Goal: Information Seeking & Learning: Learn about a topic

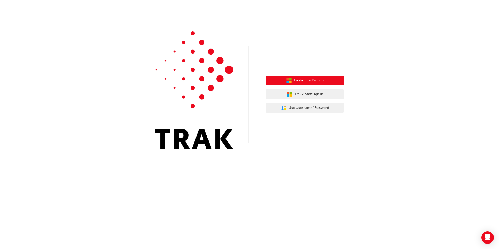
click at [324, 80] on span "Dealer Staff Sign In" at bounding box center [309, 81] width 30 height 6
click at [324, 80] on button "Dealer Staff Sign In" at bounding box center [305, 81] width 78 height 10
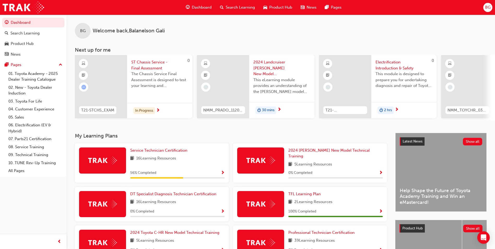
click at [191, 159] on div "16 Learning Resources" at bounding box center [177, 158] width 94 height 7
click at [222, 171] on span "Show Progress" at bounding box center [223, 173] width 4 height 5
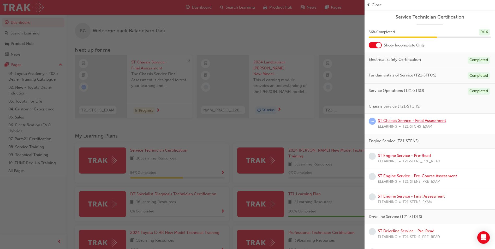
click at [389, 120] on link "ST Chassis Service - Final Assessment" at bounding box center [412, 120] width 68 height 5
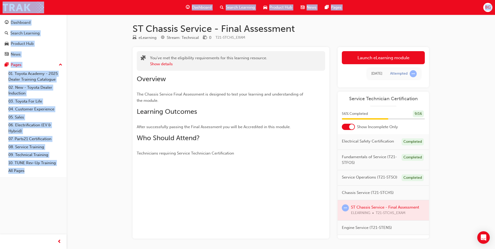
click at [313, 153] on div "Overview The Chassis Service Final Assessment is designed to test your learning…" at bounding box center [231, 114] width 188 height 86
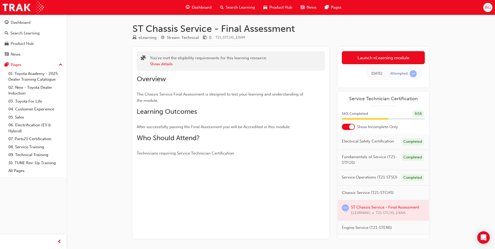
click at [360, 216] on div at bounding box center [383, 210] width 91 height 20
click at [385, 214] on div at bounding box center [383, 210] width 91 height 20
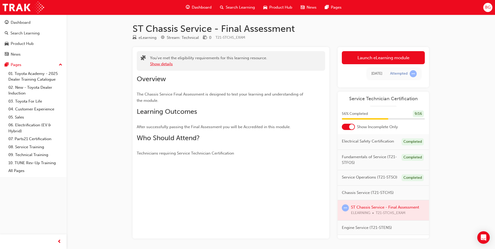
click at [159, 64] on button "Show details" at bounding box center [161, 64] width 23 height 6
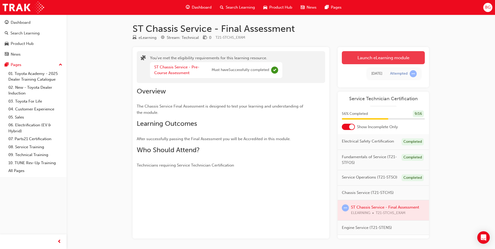
click at [390, 56] on link "Launch eLearning module" at bounding box center [383, 57] width 83 height 13
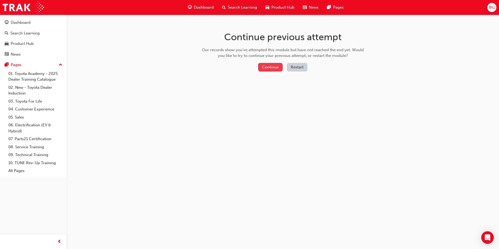
click at [271, 68] on button "Continue" at bounding box center [270, 67] width 25 height 9
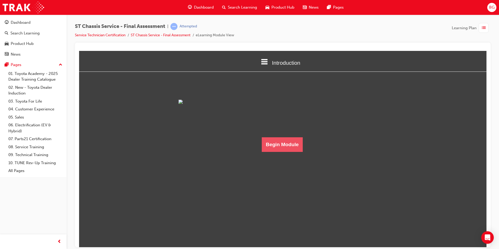
click at [286, 152] on button "Begin Module" at bounding box center [282, 144] width 41 height 15
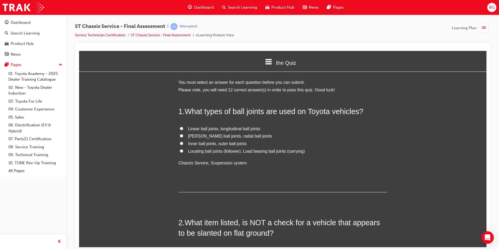
click at [269, 170] on div "1 . What types of ball joints are used on Toyota vehicles? Linear ball joints, …" at bounding box center [283, 149] width 209 height 86
click at [183, 144] on label "Inner ball joints, outer ball joints" at bounding box center [283, 144] width 209 height 8
click at [183, 144] on input "Inner ball joints, outer ball joints" at bounding box center [181, 142] width 3 height 3
radio input "true"
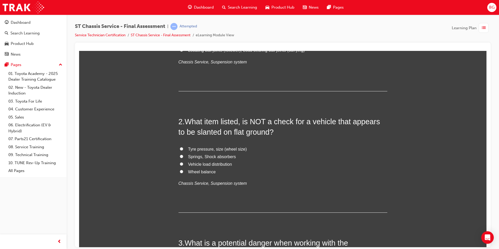
scroll to position [104, 0]
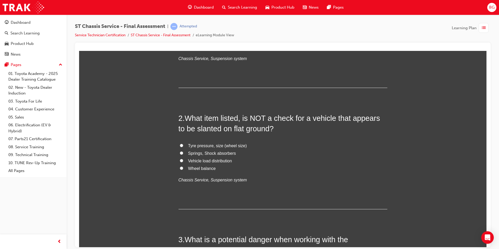
click at [181, 152] on input "Springs, Shock absorbers" at bounding box center [181, 152] width 3 height 3
radio input "true"
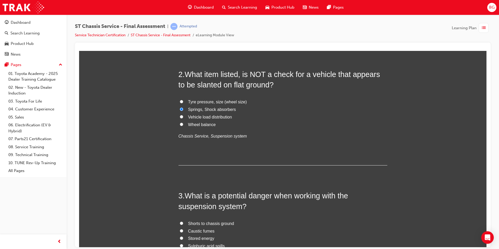
scroll to position [235, 0]
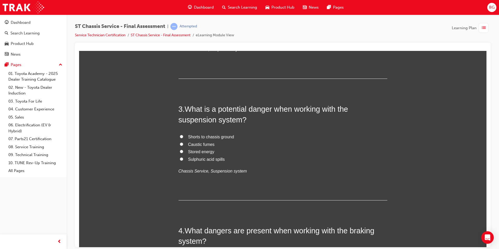
click at [244, 166] on div "Shorts to chassis ground Caustic fumes Stored energy Sulphuric acid spills Chas…" at bounding box center [283, 154] width 209 height 42
click at [181, 135] on label "Shorts to chassis ground" at bounding box center [283, 137] width 209 height 8
click at [181, 135] on input "Shorts to chassis ground" at bounding box center [181, 136] width 3 height 3
radio input "true"
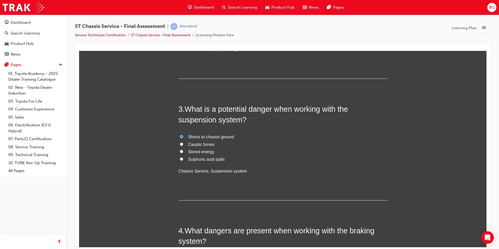
click at [180, 142] on input "Caustic fumes" at bounding box center [181, 143] width 3 height 3
radio input "true"
click at [180, 150] on input "Stored energy" at bounding box center [181, 151] width 3 height 3
radio input "true"
click at [180, 157] on input "Sulphuric acid spills" at bounding box center [181, 158] width 3 height 3
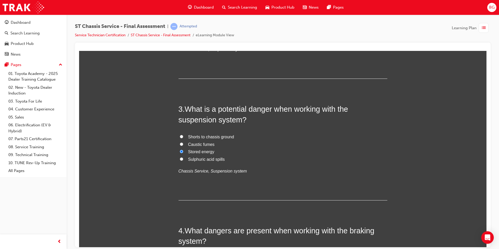
radio input "true"
click at [180, 135] on input "Shorts to chassis ground" at bounding box center [181, 136] width 3 height 3
radio input "true"
click at [180, 142] on input "Caustic fumes" at bounding box center [181, 143] width 3 height 3
radio input "true"
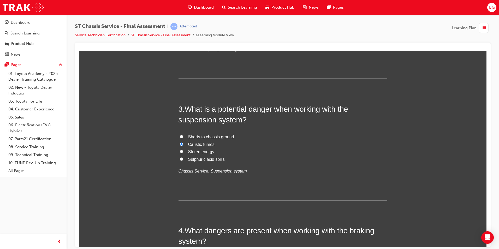
click at [180, 135] on input "Shorts to chassis ground" at bounding box center [181, 136] width 3 height 3
radio input "true"
click at [180, 142] on input "Caustic fumes" at bounding box center [181, 143] width 3 height 3
radio input "true"
click at [180, 150] on input "Stored energy" at bounding box center [181, 151] width 3 height 3
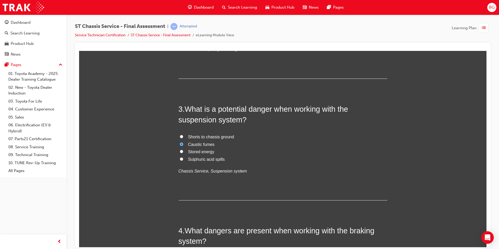
radio input "true"
click at [180, 142] on input "Caustic fumes" at bounding box center [181, 143] width 3 height 3
radio input "true"
click at [180, 150] on input "Stored energy" at bounding box center [181, 151] width 3 height 3
radio input "true"
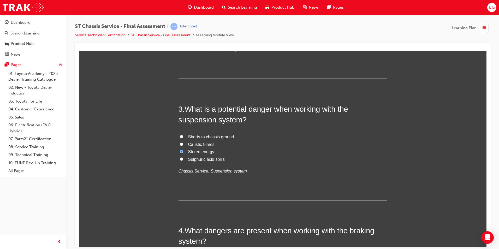
click at [180, 137] on input "Shorts to chassis ground" at bounding box center [181, 136] width 3 height 3
radio input "true"
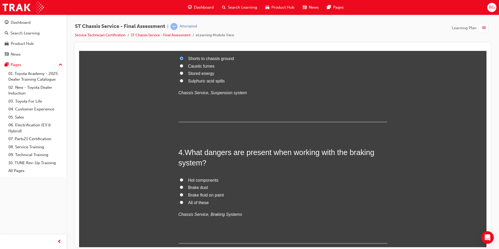
scroll to position [339, 0]
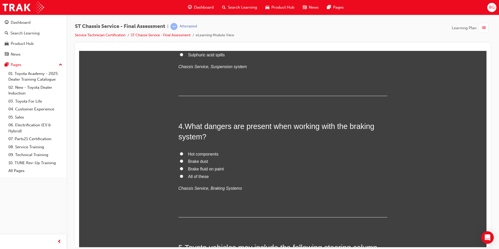
click at [180, 175] on input "All of these" at bounding box center [181, 175] width 3 height 3
radio input "true"
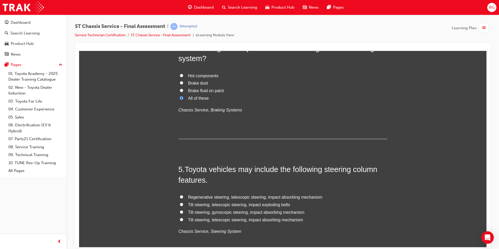
scroll to position [444, 0]
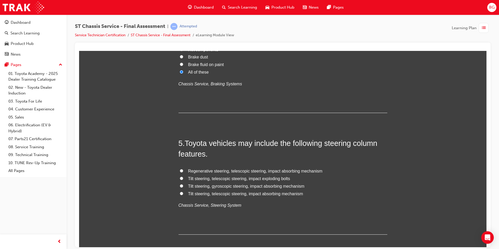
click at [262, 198] on div "Regenerative steering, telescopic steering, impact absorbing mechanism Tilt ste…" at bounding box center [283, 188] width 209 height 42
click at [180, 193] on input "Tilt steering, telescopic steering, impact absorbing mechanism" at bounding box center [181, 193] width 3 height 3
radio input "true"
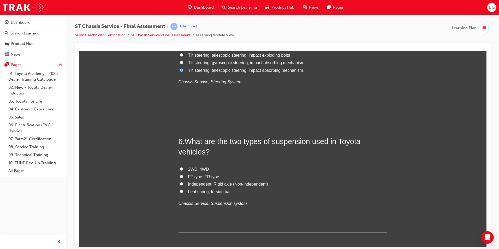
scroll to position [574, 0]
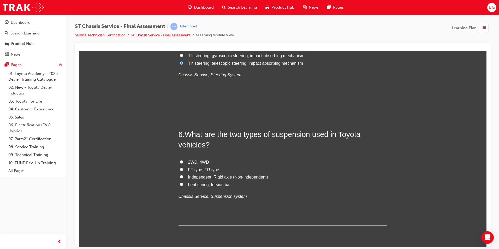
click at [179, 161] on label "2WD, 4WD" at bounding box center [283, 162] width 209 height 8
click at [180, 161] on input "2WD, 4WD" at bounding box center [181, 161] width 3 height 3
radio input "true"
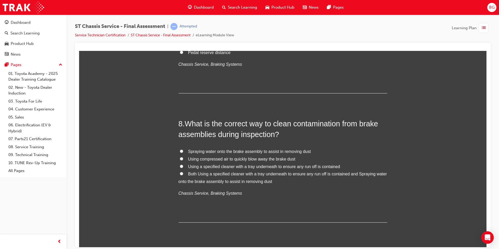
scroll to position [835, 0]
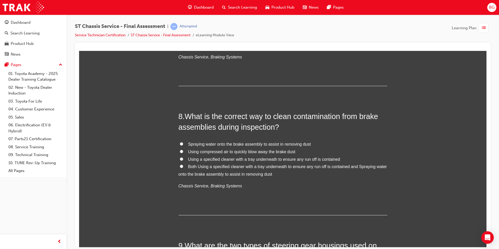
click at [179, 156] on label "Using a specified cleaner with a tray underneath to ensure any run off is conta…" at bounding box center [283, 160] width 209 height 8
click at [180, 157] on input "Using a specified cleaner with a tray underneath to ensure any run off is conta…" at bounding box center [181, 158] width 3 height 3
radio input "true"
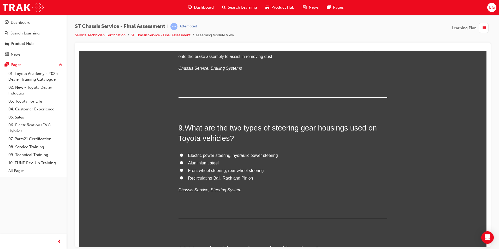
scroll to position [966, 0]
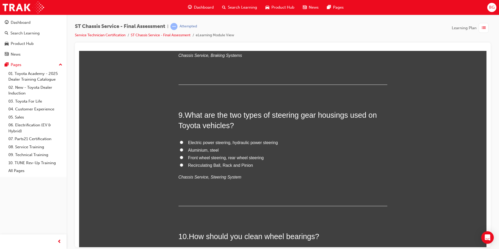
click at [180, 165] on input "Recirculating Ball, Rack and Pinion" at bounding box center [181, 164] width 3 height 3
radio input "true"
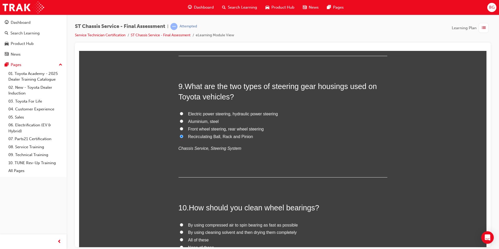
scroll to position [1096, 0]
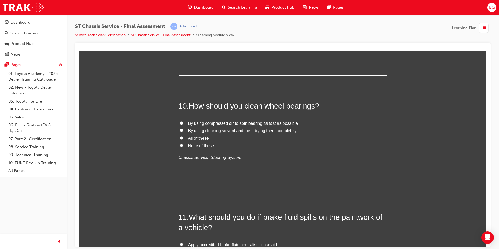
click at [180, 138] on input "All of these" at bounding box center [181, 137] width 3 height 3
radio input "true"
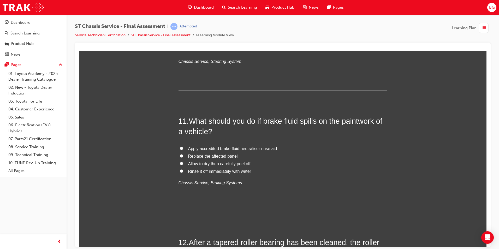
scroll to position [1201, 0]
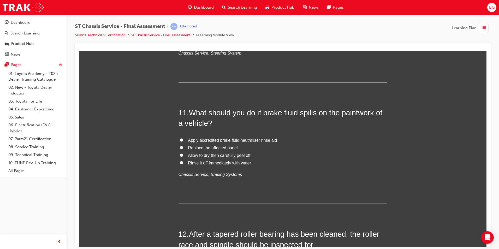
click at [180, 162] on input "Rinse it off immediately with water" at bounding box center [181, 162] width 3 height 3
radio input "true"
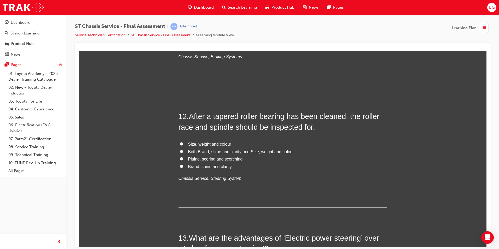
scroll to position [1331, 0]
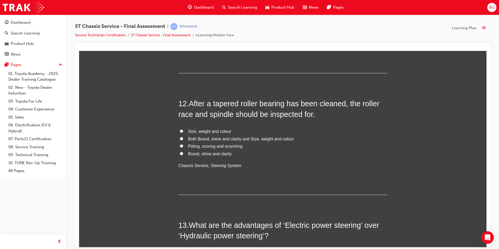
click at [180, 139] on input "Both Brand, shine and clarity and Size, weight and colour" at bounding box center [181, 138] width 3 height 3
radio input "true"
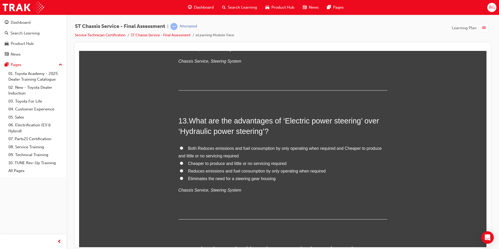
scroll to position [1462, 0]
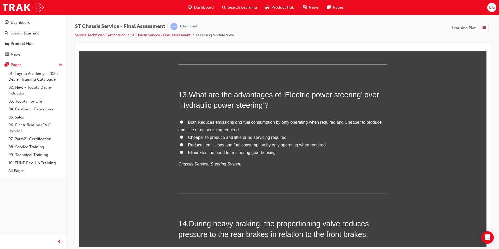
click at [180, 121] on input "Both Reduces emissions and fuel consumption by only operating when required and…" at bounding box center [181, 121] width 3 height 3
radio input "true"
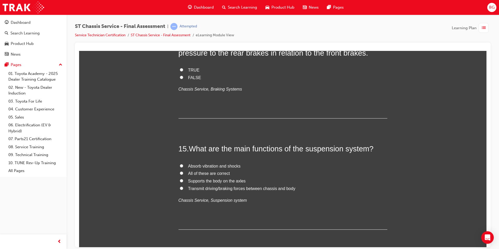
scroll to position [1644, 0]
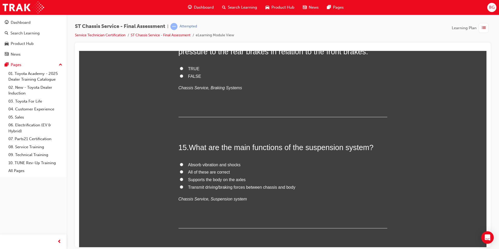
click at [179, 68] on label "TRUE" at bounding box center [283, 69] width 209 height 8
click at [180, 68] on input "TRUE" at bounding box center [181, 68] width 3 height 3
radio input "true"
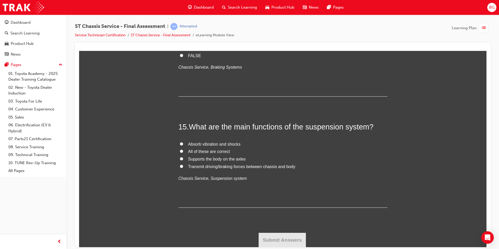
click at [180, 150] on input "All of these are correct" at bounding box center [181, 150] width 3 height 3
radio input "true"
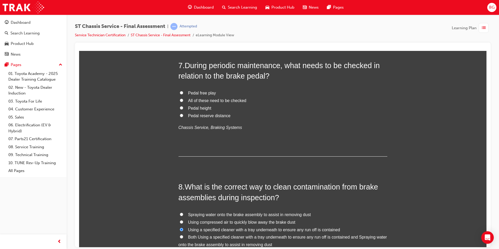
scroll to position [725, 0]
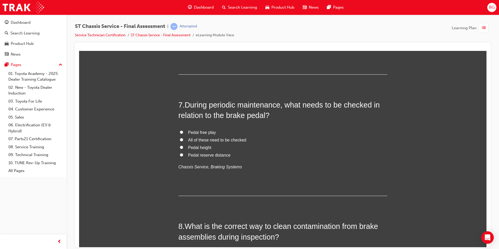
click at [180, 140] on input "All of these need to be checked" at bounding box center [181, 139] width 3 height 3
radio input "true"
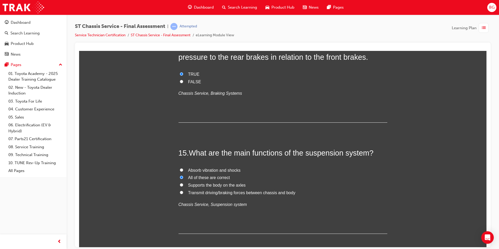
scroll to position [1665, 0]
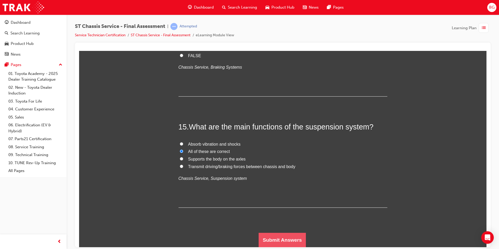
click at [288, 235] on button "Submit Answers" at bounding box center [283, 240] width 48 height 15
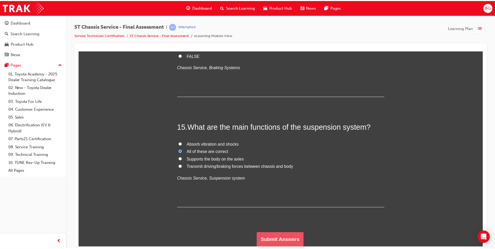
scroll to position [0, 0]
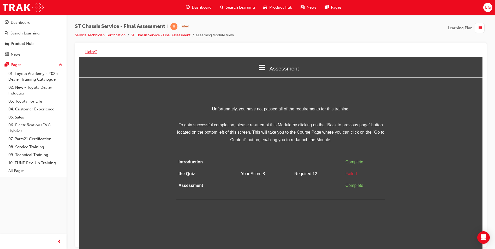
click at [90, 52] on button "Retry?" at bounding box center [90, 52] width 11 height 6
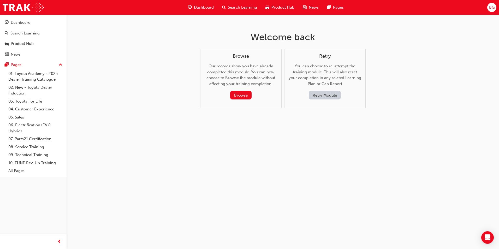
click at [316, 95] on button "Retry Module" at bounding box center [325, 95] width 32 height 9
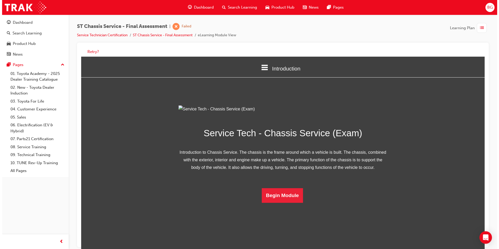
scroll to position [7, 0]
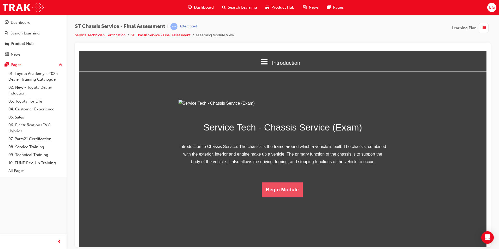
click at [295, 197] on button "Begin Module" at bounding box center [282, 189] width 41 height 15
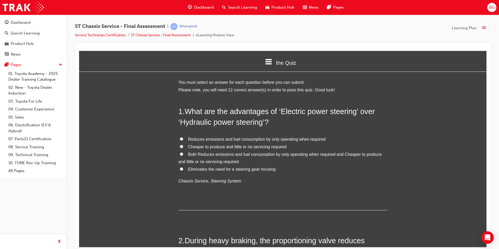
click at [180, 153] on input "Both Reduces emissions and fuel consumption by only operating when required and…" at bounding box center [181, 153] width 3 height 3
radio input "true"
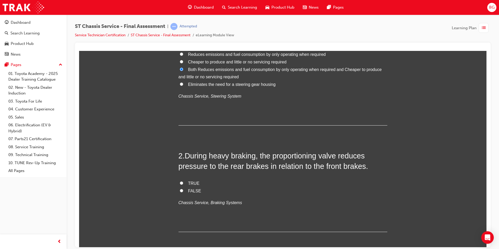
scroll to position [104, 0]
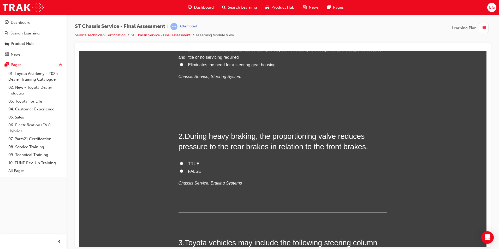
click at [179, 170] on label "FALSE" at bounding box center [283, 172] width 209 height 8
click at [180, 170] on input "FALSE" at bounding box center [181, 170] width 3 height 3
radio input "true"
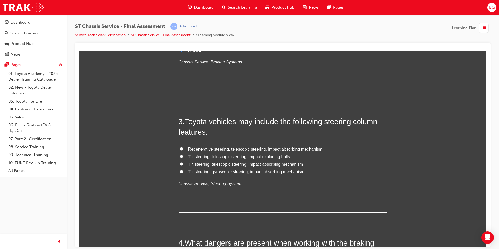
scroll to position [235, 0]
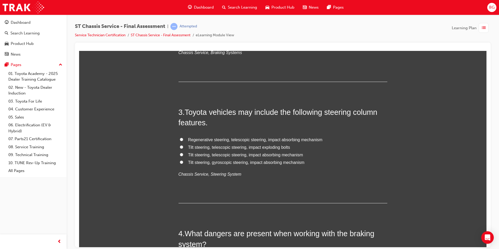
click at [179, 168] on div "Regenerative steering, telescopic steering, impact absorbing mechanism Tilt ste…" at bounding box center [283, 157] width 209 height 42
click at [180, 161] on input "Tilt steering, gyroscopic steering, impact absorbing mechanism" at bounding box center [181, 161] width 3 height 3
radio input "true"
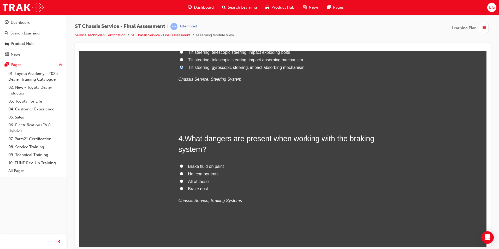
scroll to position [339, 0]
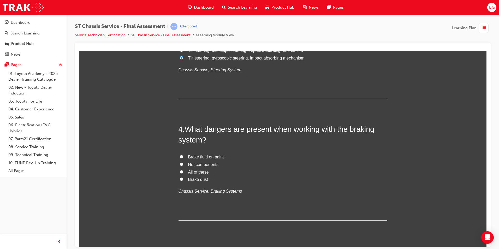
click at [180, 178] on input "Brake dust" at bounding box center [181, 178] width 3 height 3
radio input "true"
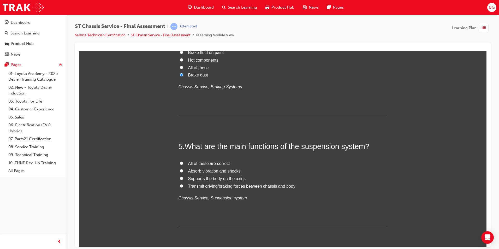
scroll to position [470, 0]
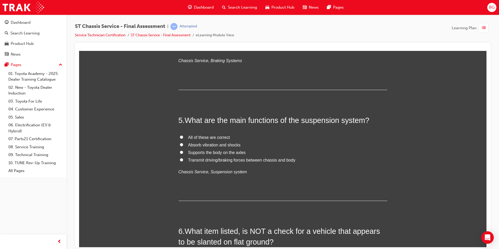
click at [180, 138] on input "All of these are correct" at bounding box center [181, 136] width 3 height 3
radio input "true"
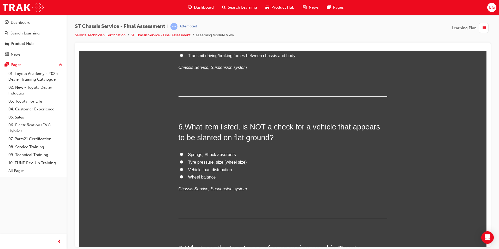
scroll to position [600, 0]
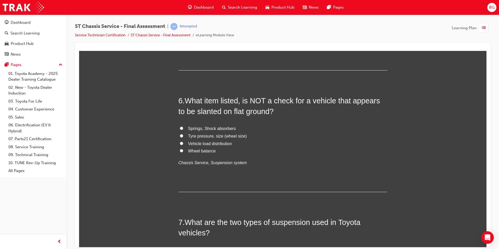
click at [180, 128] on input "Springs, Shock absorbers" at bounding box center [181, 127] width 3 height 3
radio input "true"
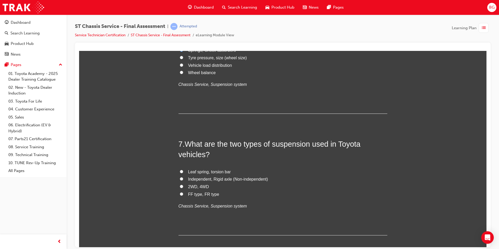
scroll to position [705, 0]
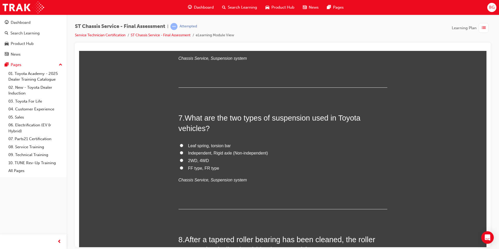
click at [180, 158] on input "2WD, 4WD" at bounding box center [181, 159] width 3 height 3
radio input "true"
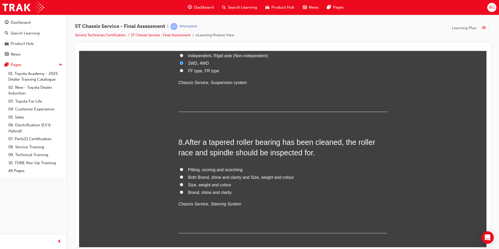
scroll to position [835, 0]
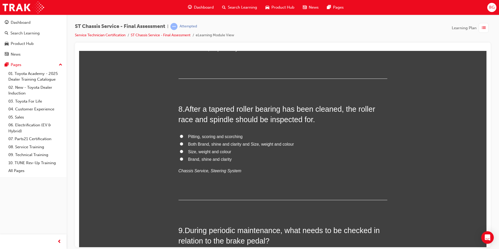
click at [181, 137] on input "Pitting, scoring and scorching" at bounding box center [181, 135] width 3 height 3
radio input "true"
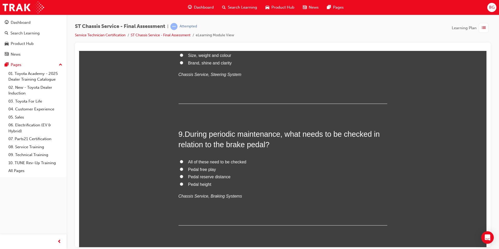
scroll to position [940, 0]
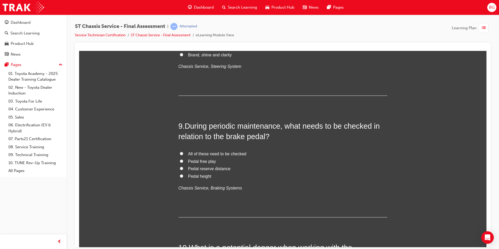
click at [180, 152] on input "All of these need to be checked" at bounding box center [181, 153] width 3 height 3
radio input "true"
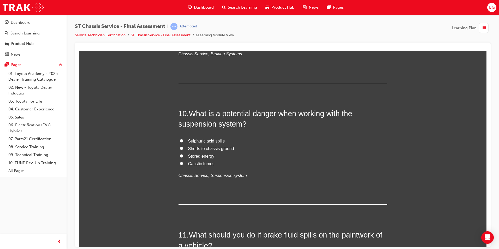
scroll to position [1096, 0]
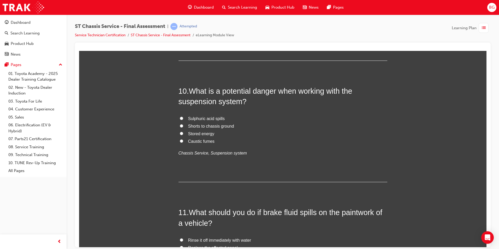
click at [180, 126] on input "Shorts to chassis ground" at bounding box center [181, 125] width 3 height 3
radio input "true"
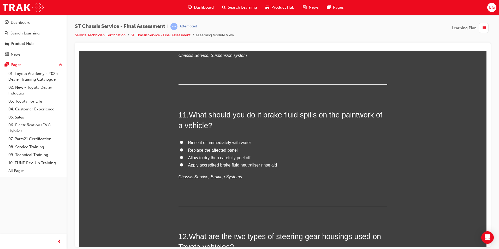
scroll to position [1201, 0]
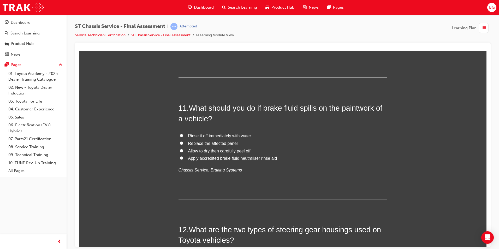
click at [181, 157] on label "Apply accredited brake fluid neutraliser rinse aid" at bounding box center [283, 159] width 209 height 8
click at [181, 157] on input "Apply accredited brake fluid neutraliser rinse aid" at bounding box center [181, 157] width 3 height 3
radio input "true"
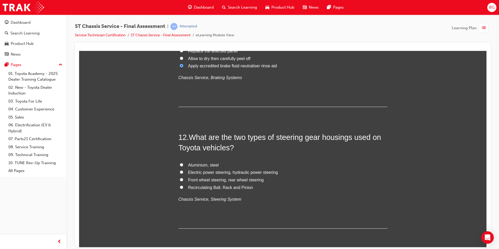
scroll to position [1331, 0]
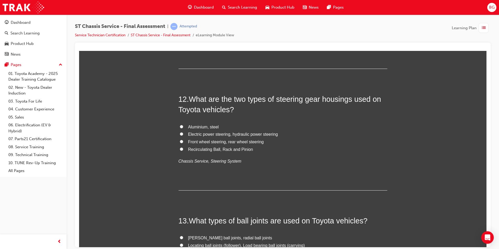
click at [181, 133] on input "Electric power steering, hydraulic power steering" at bounding box center [181, 133] width 3 height 3
radio input "true"
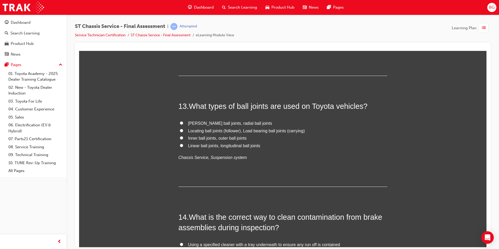
scroll to position [1462, 0]
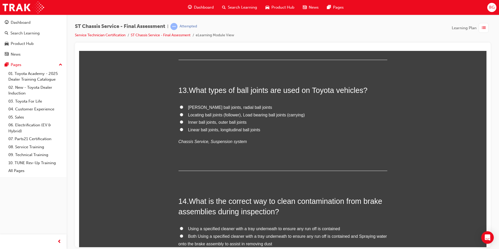
click at [181, 122] on label "Inner ball joints, outer ball joints" at bounding box center [283, 123] width 209 height 8
click at [181, 122] on input "Inner ball joints, outer ball joints" at bounding box center [181, 121] width 3 height 3
radio input "true"
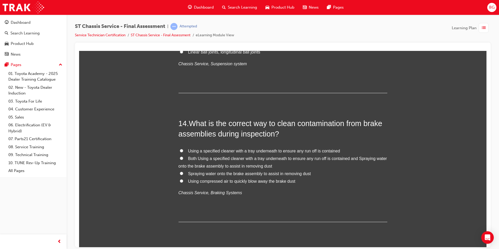
scroll to position [1540, 0]
click at [180, 179] on input "Using compressed air to quickly blow away the brake dust" at bounding box center [181, 180] width 3 height 3
radio input "true"
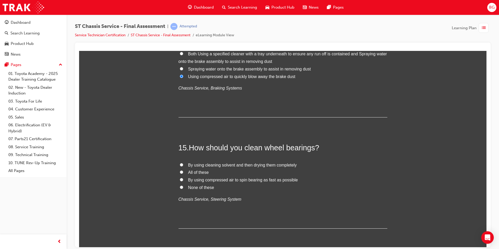
scroll to position [1644, 0]
click at [180, 171] on input "All of these" at bounding box center [181, 171] width 3 height 3
radio input "true"
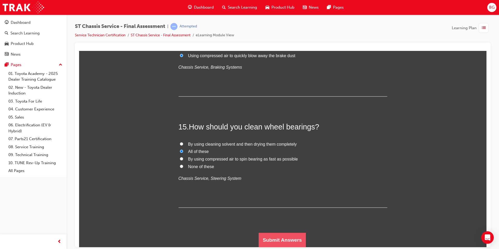
click at [266, 235] on button "Submit Answers" at bounding box center [283, 240] width 48 height 15
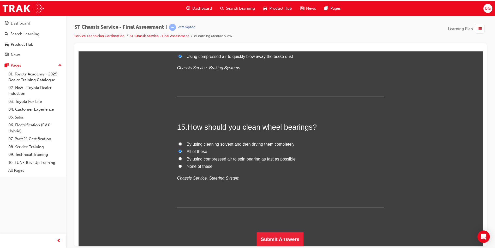
scroll to position [0, 0]
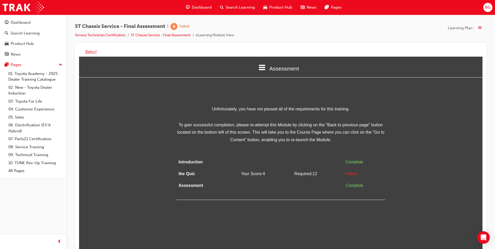
click at [92, 51] on button "Retry?" at bounding box center [90, 52] width 11 height 6
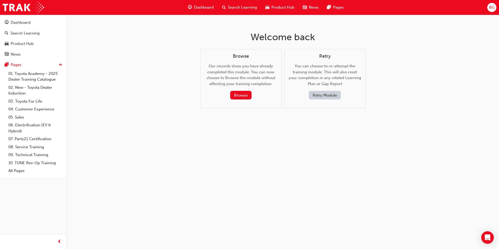
click at [331, 94] on button "Retry Module" at bounding box center [325, 95] width 32 height 9
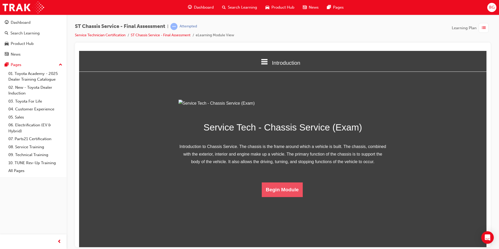
click at [285, 197] on button "Begin Module" at bounding box center [282, 189] width 41 height 15
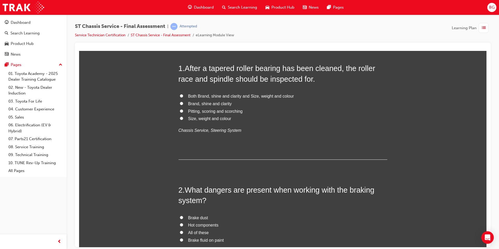
scroll to position [52, 0]
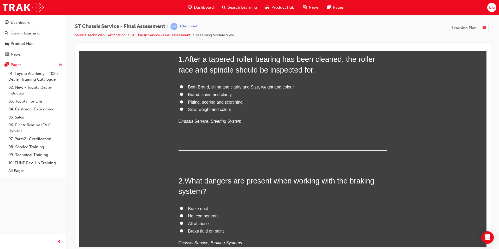
click at [180, 102] on input "Pitting, scoring and scorching" at bounding box center [181, 101] width 3 height 3
radio input "true"
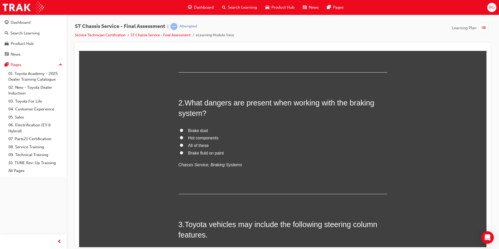
scroll to position [131, 0]
click at [181, 144] on label "All of these" at bounding box center [283, 145] width 209 height 8
click at [181, 144] on input "All of these" at bounding box center [181, 144] width 3 height 3
radio input "true"
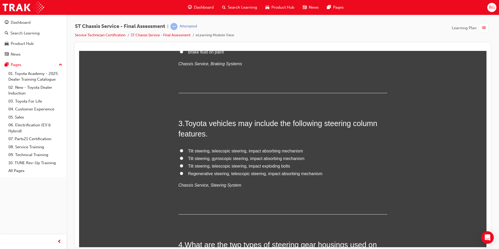
scroll to position [235, 0]
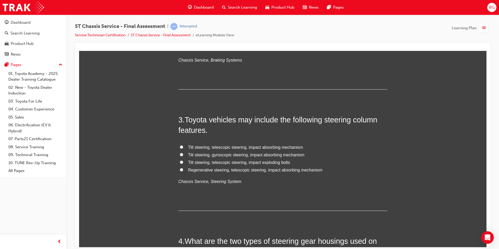
click at [188, 147] on span "Tilt steering, telescopic steering, impact absorbing mechanism" at bounding box center [245, 147] width 115 height 4
click at [183, 147] on input "Tilt steering, telescopic steering, impact absorbing mechanism" at bounding box center [181, 146] width 3 height 3
radio input "true"
click at [180, 153] on input "Tilt steering, gyroscopic steering, impact absorbing mechanism" at bounding box center [181, 154] width 3 height 3
radio input "true"
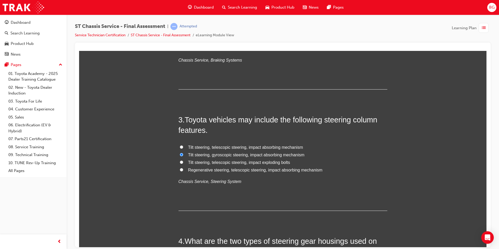
click at [180, 146] on input "Tilt steering, telescopic steering, impact absorbing mechanism" at bounding box center [181, 146] width 3 height 3
radio input "true"
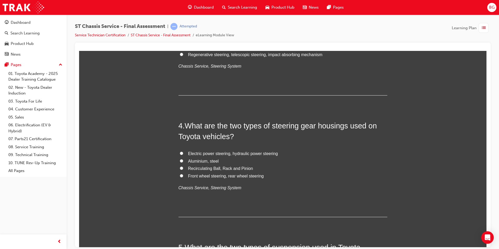
scroll to position [365, 0]
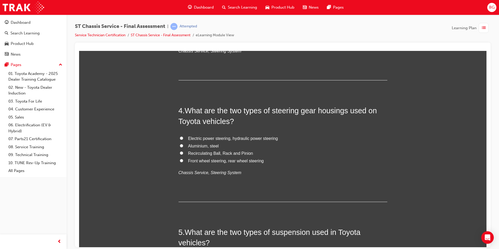
click at [180, 137] on input "Electric power steering, hydraulic power steering" at bounding box center [181, 137] width 3 height 3
radio input "true"
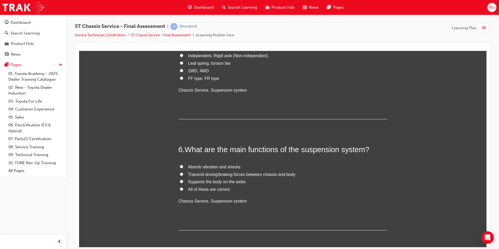
scroll to position [600, 0]
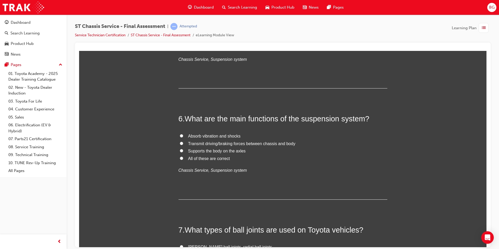
click at [180, 156] on label "All of these are correct" at bounding box center [283, 159] width 209 height 8
click at [180, 156] on input "All of these are correct" at bounding box center [181, 157] width 3 height 3
radio input "true"
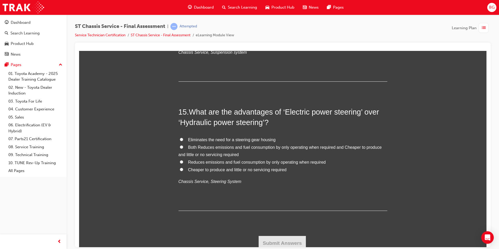
scroll to position [1665, 0]
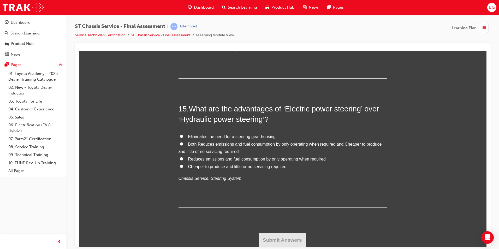
click at [180, 144] on input "Both Reduces emissions and fuel consumption by only operating when required and…" at bounding box center [181, 143] width 3 height 3
radio input "true"
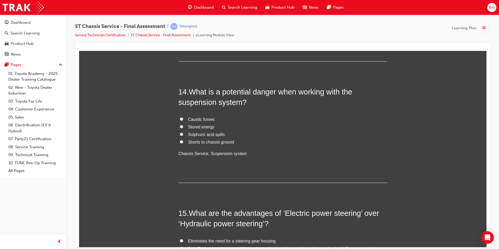
scroll to position [1535, 0]
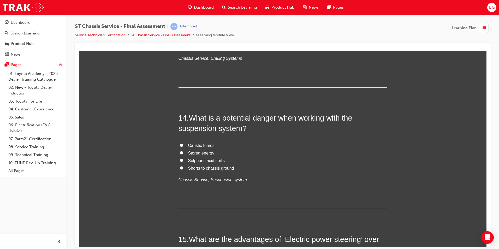
click at [180, 167] on input "Shorts to chassis ground" at bounding box center [181, 167] width 3 height 3
radio input "true"
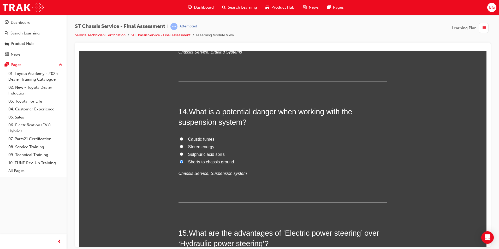
scroll to position [1561, 0]
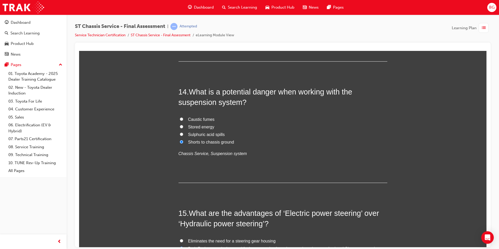
click at [180, 125] on input "Stored energy" at bounding box center [181, 126] width 3 height 3
radio input "true"
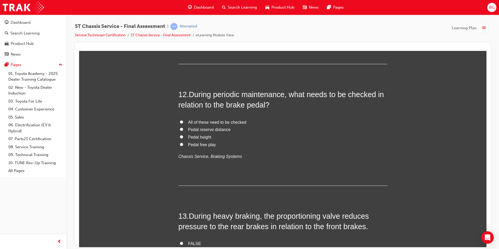
scroll to position [1326, 0]
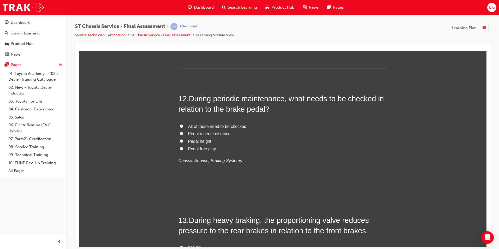
click at [182, 125] on label "All of these need to be checked" at bounding box center [283, 127] width 209 height 8
click at [182, 125] on input "All of these need to be checked" at bounding box center [181, 125] width 3 height 3
radio input "true"
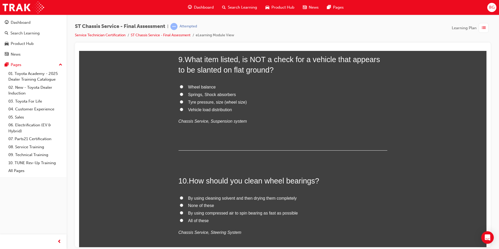
scroll to position [1013, 0]
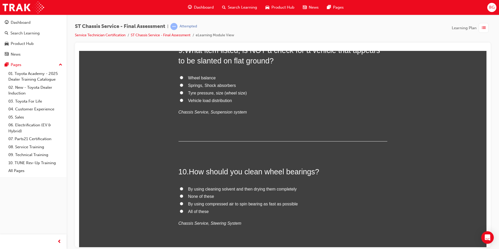
click at [180, 211] on input "All of these" at bounding box center [181, 210] width 3 height 3
radio input "true"
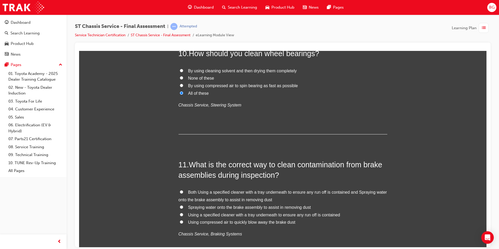
scroll to position [1143, 0]
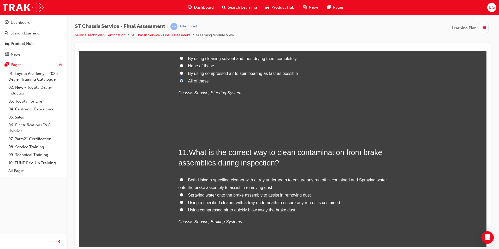
click at [180, 180] on input "Both Using a specified cleaner with a tray underneath to ensure any run off is …" at bounding box center [181, 179] width 3 height 3
radio input "true"
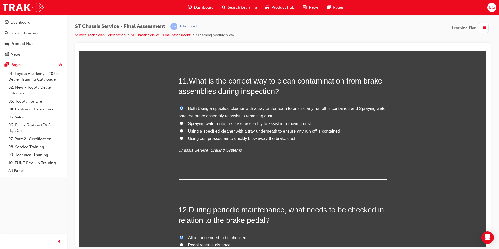
scroll to position [1169, 0]
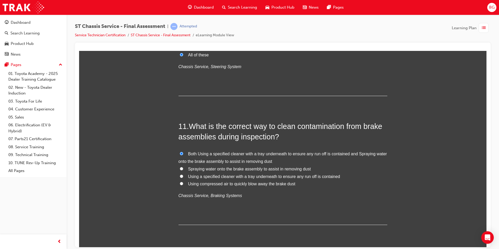
click at [180, 183] on input "Using compressed air to quickly blow away the brake dust" at bounding box center [181, 183] width 3 height 3
radio input "true"
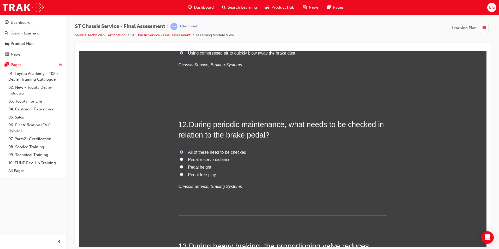
scroll to position [1378, 0]
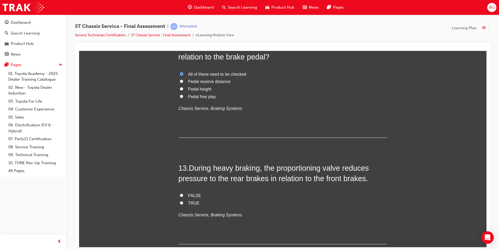
click at [180, 203] on input "TRUE" at bounding box center [181, 202] width 3 height 3
radio input "true"
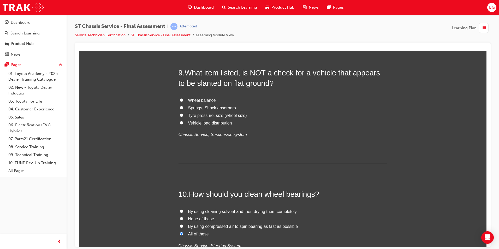
scroll to position [960, 0]
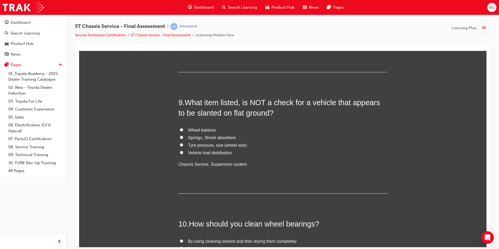
click at [179, 137] on label "Springs, Shock absorbers" at bounding box center [283, 138] width 209 height 8
click at [180, 137] on input "Springs, Shock absorbers" at bounding box center [181, 136] width 3 height 3
radio input "true"
click at [181, 128] on label "Wheel balance" at bounding box center [283, 130] width 209 height 8
click at [181, 128] on input "Wheel balance" at bounding box center [181, 129] width 3 height 3
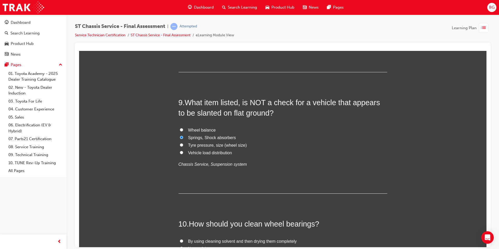
radio input "true"
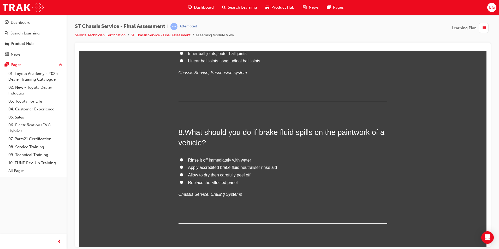
scroll to position [804, 0]
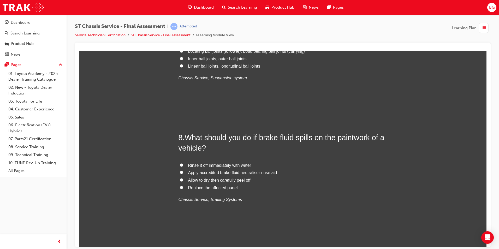
click at [180, 165] on input "Rinse it off immediately with water" at bounding box center [181, 164] width 3 height 3
radio input "true"
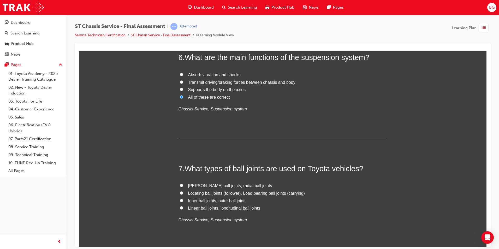
scroll to position [673, 0]
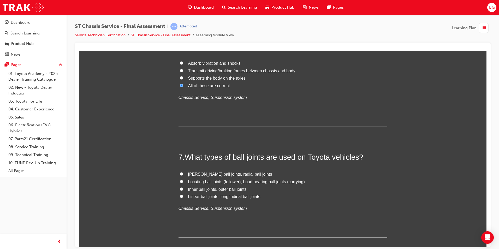
click at [180, 180] on input "Locating ball joints (follower), Load bearing ball joints (carrying)" at bounding box center [181, 181] width 3 height 3
radio input "true"
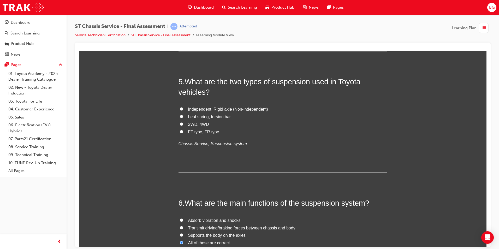
scroll to position [490, 0]
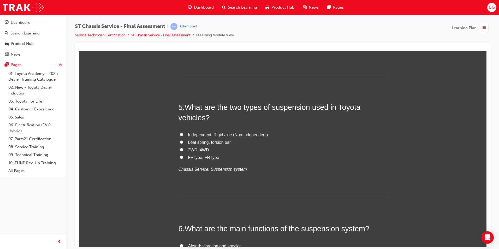
click at [179, 149] on label "2WD, 4WD" at bounding box center [283, 150] width 209 height 8
click at [180, 149] on input "2WD, 4WD" at bounding box center [181, 149] width 3 height 3
radio input "true"
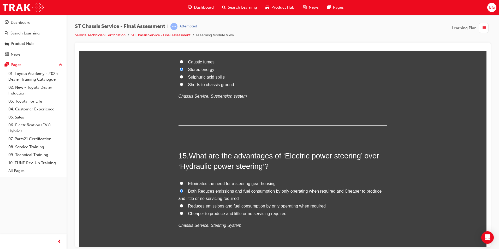
scroll to position [1665, 0]
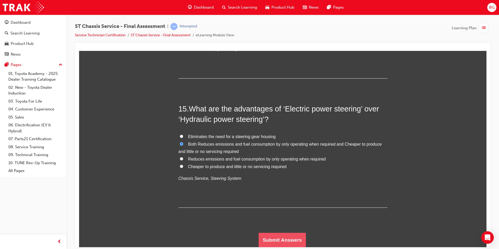
click at [284, 234] on button "Submit Answers" at bounding box center [283, 240] width 48 height 15
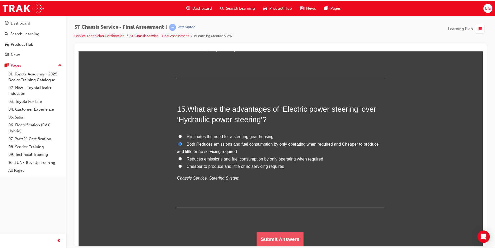
scroll to position [0, 0]
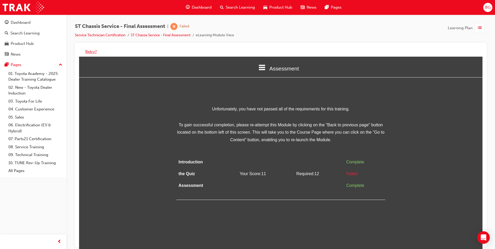
click at [90, 52] on button "Retry?" at bounding box center [90, 52] width 11 height 6
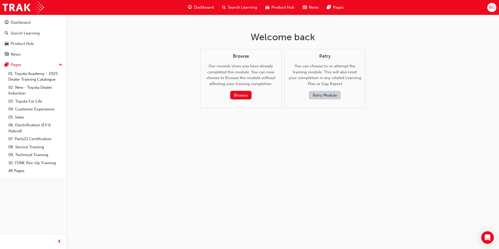
click at [321, 98] on button "Retry Module" at bounding box center [325, 95] width 32 height 9
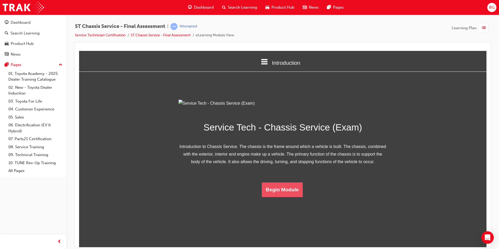
click at [276, 197] on button "Begin Module" at bounding box center [282, 189] width 41 height 15
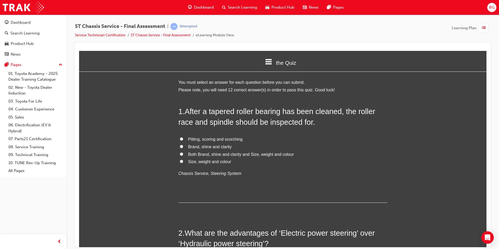
click at [180, 138] on input "Pitting, scoring and scorching" at bounding box center [181, 138] width 3 height 3
radio input "true"
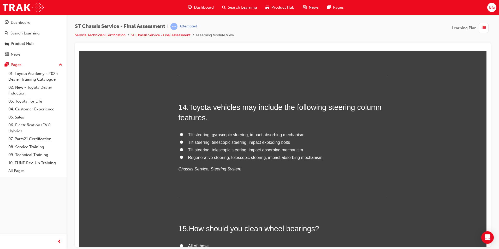
scroll to position [1561, 0]
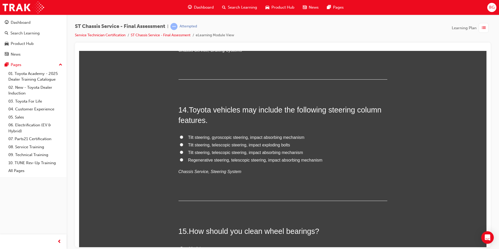
click at [180, 152] on input "Tilt steering, telescopic steering, impact absorbing mechanism" at bounding box center [181, 151] width 3 height 3
radio input "true"
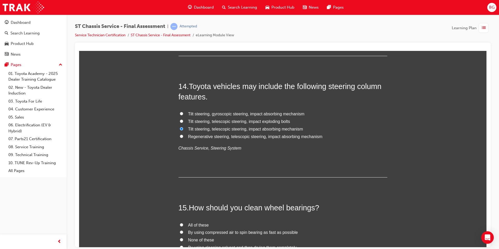
scroll to position [1639, 0]
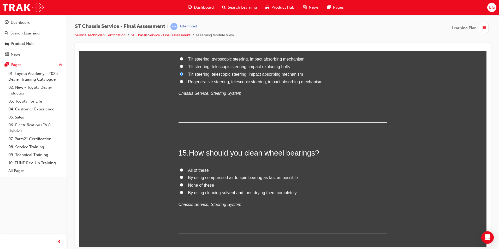
click at [180, 192] on input "By using cleaning solvent and then drying them completely" at bounding box center [181, 192] width 3 height 3
radio input "true"
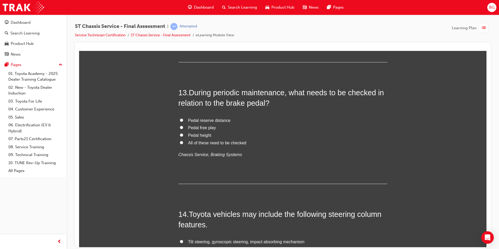
scroll to position [1430, 0]
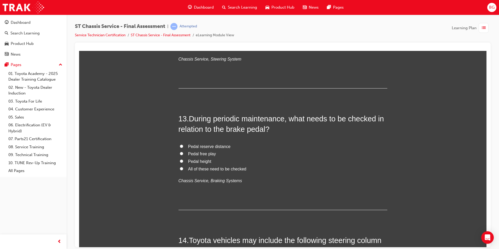
click at [180, 167] on input "All of these need to be checked" at bounding box center [181, 168] width 3 height 3
radio input "true"
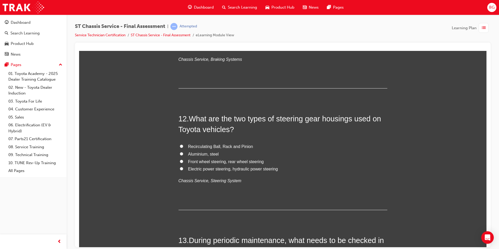
scroll to position [1300, 0]
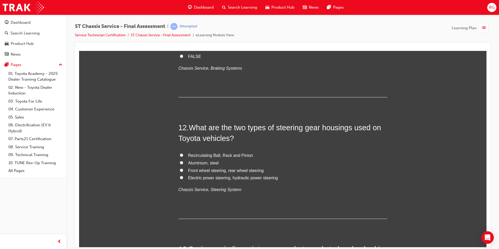
click at [180, 177] on input "Electric power steering, hydraulic power steering" at bounding box center [181, 177] width 3 height 3
radio input "true"
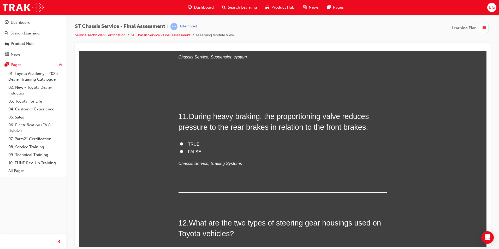
scroll to position [1195, 0]
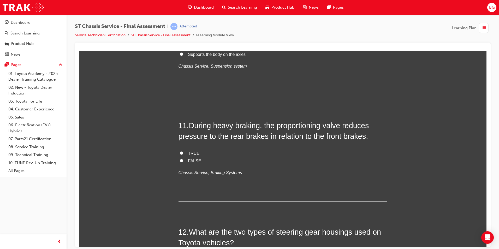
click at [179, 153] on label "TRUE" at bounding box center [283, 154] width 209 height 8
click at [180, 153] on input "TRUE" at bounding box center [181, 152] width 3 height 3
radio input "true"
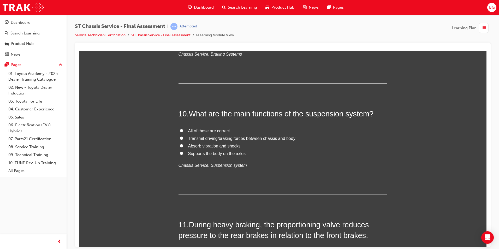
scroll to position [1091, 0]
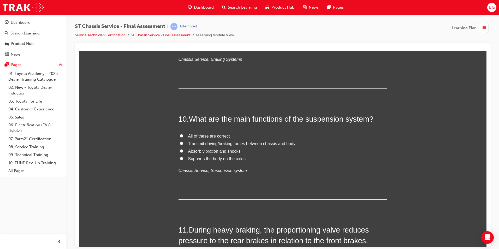
click at [180, 136] on input "All of these are correct" at bounding box center [181, 135] width 3 height 3
radio input "true"
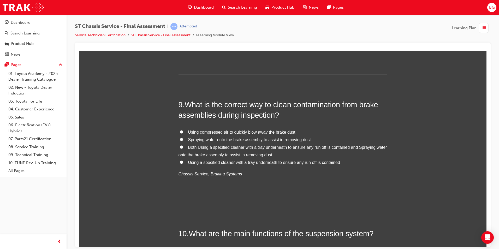
scroll to position [960, 0]
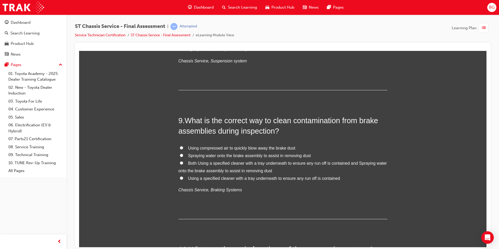
click at [180, 162] on input "Both Using a specified cleaner with a tray underneath to ensure any run off is …" at bounding box center [181, 162] width 3 height 3
radio input "true"
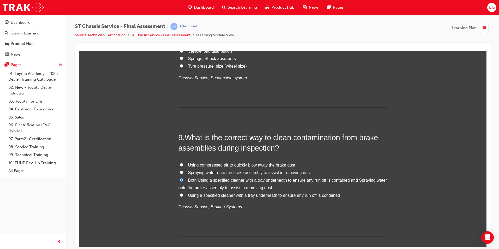
scroll to position [934, 0]
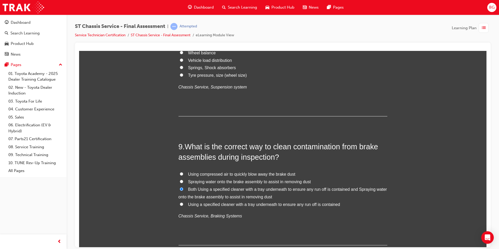
click at [180, 203] on input "Using a specified cleaner with a tray underneath to ensure any run off is conta…" at bounding box center [181, 203] width 3 height 3
radio input "true"
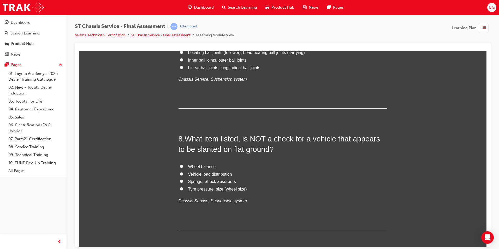
scroll to position [830, 0]
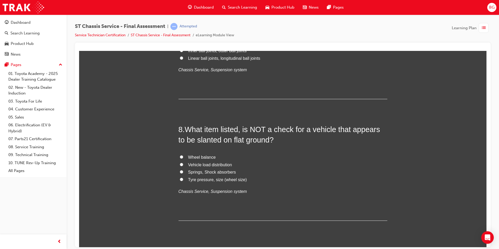
click at [180, 157] on input "Wheel balance" at bounding box center [181, 156] width 3 height 3
radio input "true"
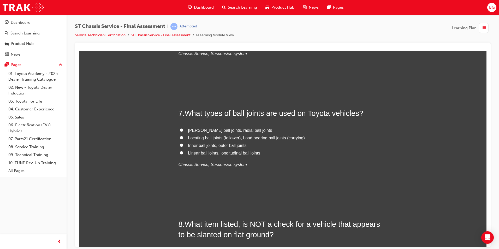
scroll to position [699, 0]
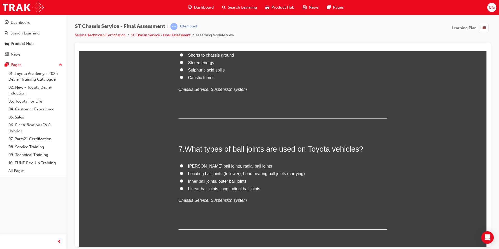
click at [180, 172] on input "Locating ball joints (follower), Load bearing ball joints (carrying)" at bounding box center [181, 172] width 3 height 3
radio input "true"
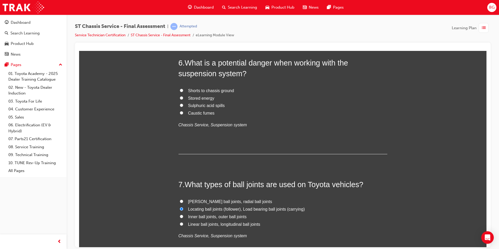
scroll to position [673, 0]
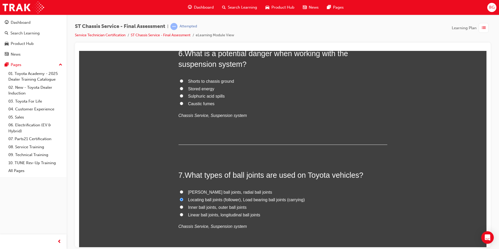
click at [180, 191] on input "McPherson ball joints, radial ball joints" at bounding box center [181, 191] width 3 height 3
radio input "true"
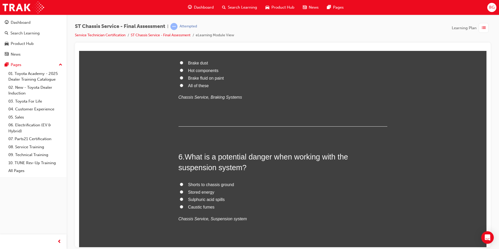
scroll to position [569, 0]
click at [180, 193] on input "Stored energy" at bounding box center [181, 192] width 3 height 3
radio input "true"
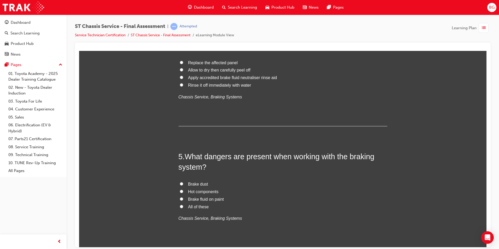
scroll to position [438, 0]
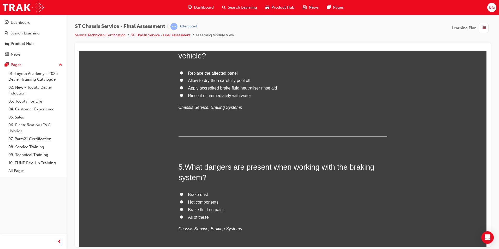
click at [180, 216] on input "All of these" at bounding box center [181, 216] width 3 height 3
radio input "true"
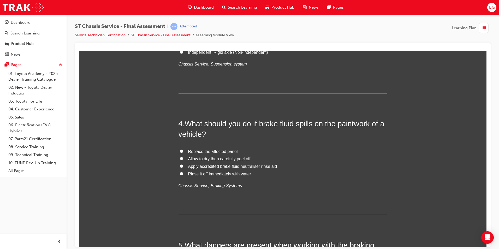
scroll to position [334, 0]
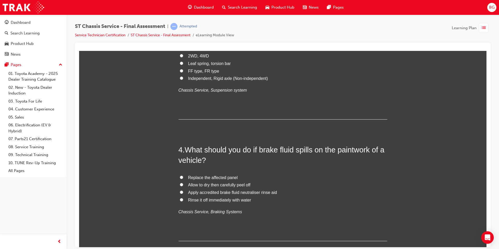
click at [180, 198] on input "Rinse it off immediately with water" at bounding box center [181, 199] width 3 height 3
radio input "true"
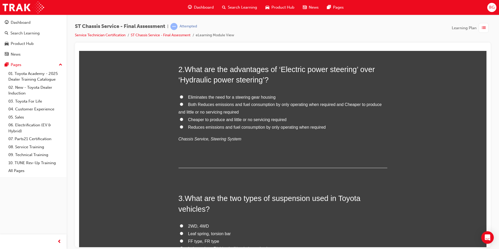
scroll to position [151, 0]
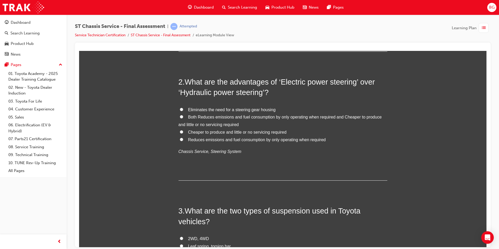
click at [180, 116] on input "Both Reduces emissions and fuel consumption by only operating when required and…" at bounding box center [181, 116] width 3 height 3
radio input "true"
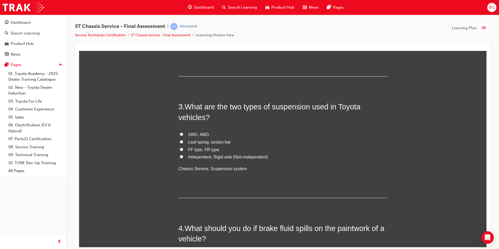
scroll to position [256, 0]
click at [181, 133] on label "2WD, 4WD" at bounding box center [283, 135] width 209 height 8
click at [181, 133] on input "2WD, 4WD" at bounding box center [181, 133] width 3 height 3
radio input "true"
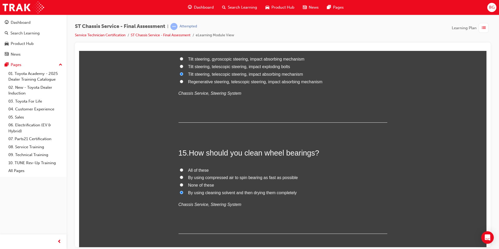
scroll to position [1665, 0]
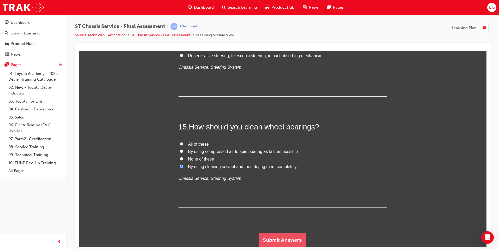
click at [285, 238] on button "Submit Answers" at bounding box center [283, 240] width 48 height 15
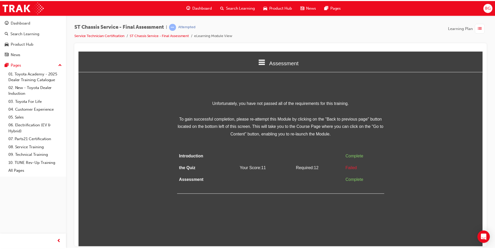
scroll to position [0, 0]
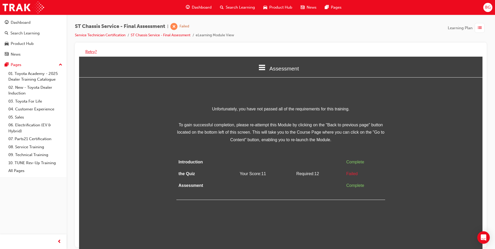
click at [95, 52] on button "Retry?" at bounding box center [90, 52] width 11 height 6
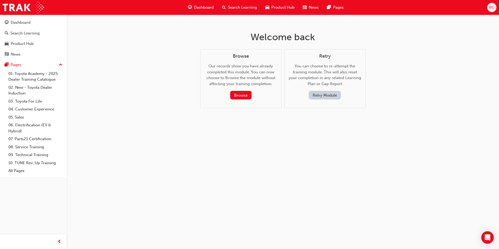
click at [334, 91] on button "Retry Module" at bounding box center [325, 95] width 32 height 9
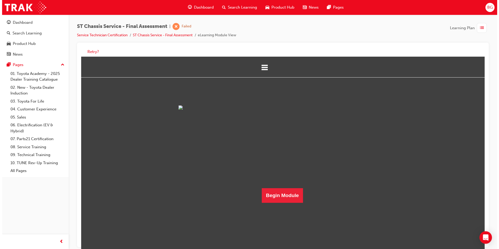
scroll to position [7, 0]
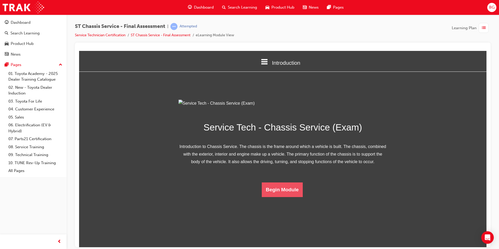
click at [281, 197] on button "Begin Module" at bounding box center [282, 189] width 41 height 15
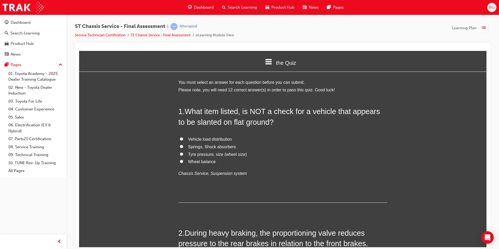
click at [180, 161] on input "Wheel balance" at bounding box center [181, 160] width 3 height 3
radio input "true"
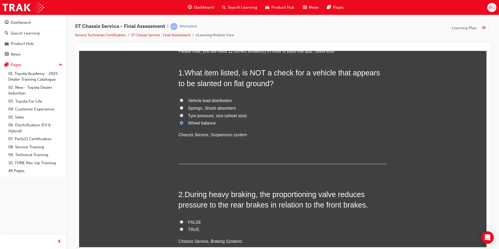
scroll to position [26, 0]
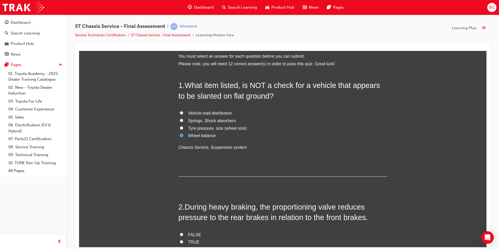
click at [180, 111] on input "Vehicle load distribution" at bounding box center [181, 112] width 3 height 3
radio input "true"
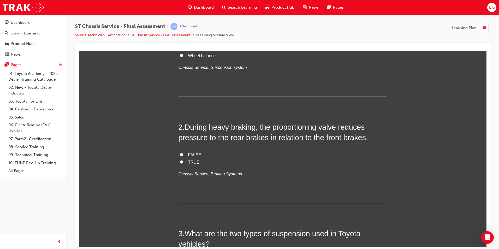
scroll to position [131, 0]
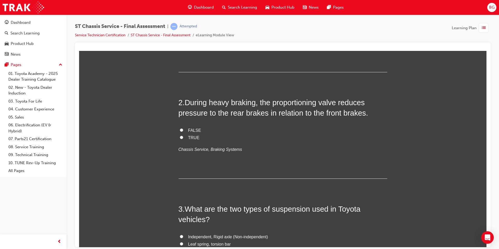
click at [180, 135] on input "TRUE" at bounding box center [181, 136] width 3 height 3
radio input "true"
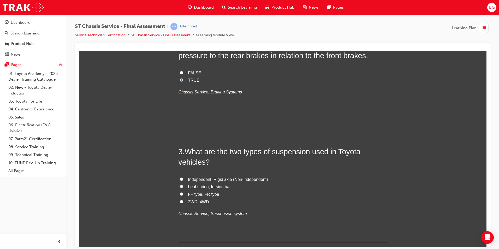
scroll to position [209, 0]
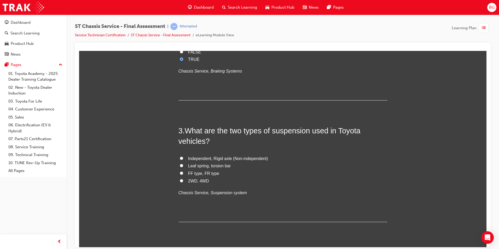
click at [180, 173] on input "FF type, FR type" at bounding box center [181, 172] width 3 height 3
radio input "true"
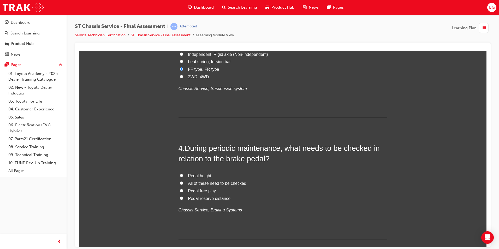
scroll to position [313, 0]
click at [180, 182] on input "All of these need to be checked" at bounding box center [181, 182] width 3 height 3
radio input "true"
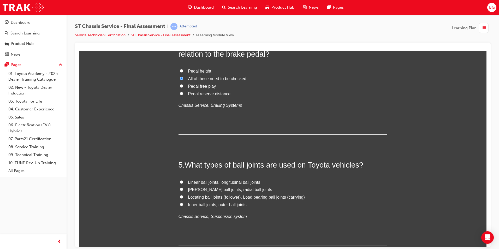
scroll to position [444, 0]
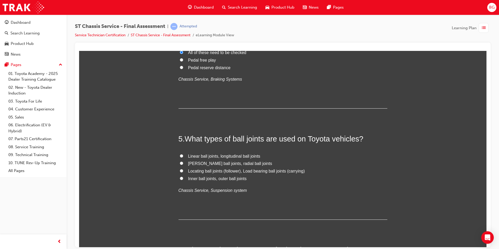
click at [180, 170] on input "Locating ball joints (follower), Load bearing ball joints (carrying)" at bounding box center [181, 170] width 3 height 3
radio input "true"
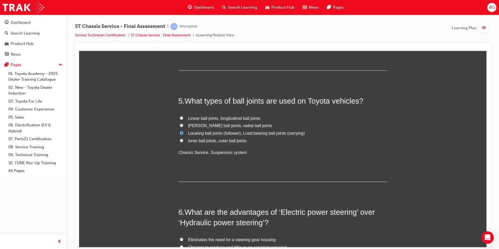
scroll to position [470, 0]
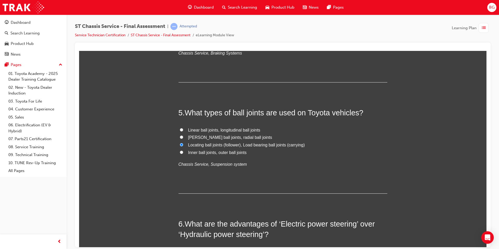
click at [180, 152] on input "Inner ball joints, outer ball joints" at bounding box center [181, 151] width 3 height 3
radio input "true"
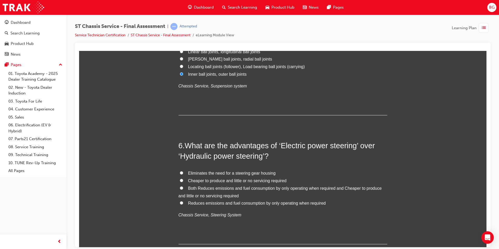
scroll to position [574, 0]
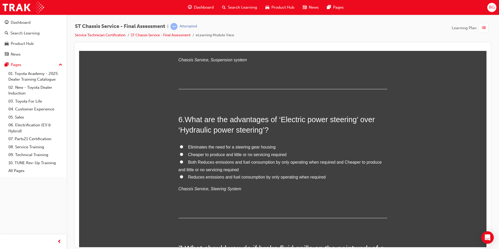
click at [184, 176] on label "Reduces emissions and fuel consumption by only operating when required" at bounding box center [283, 177] width 209 height 8
click at [183, 176] on input "Reduces emissions and fuel consumption by only operating when required" at bounding box center [181, 176] width 3 height 3
radio input "true"
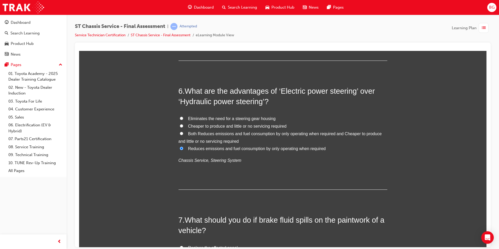
scroll to position [600, 0]
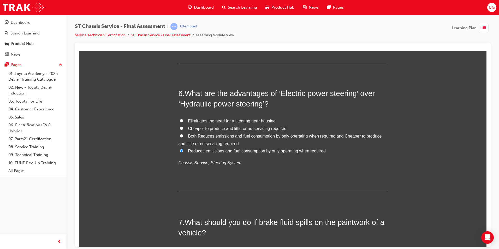
click at [179, 135] on label "Both Reduces emissions and fuel consumption by only operating when required and…" at bounding box center [283, 139] width 209 height 15
click at [180, 135] on input "Both Reduces emissions and fuel consumption by only operating when required and…" at bounding box center [181, 135] width 3 height 3
radio input "true"
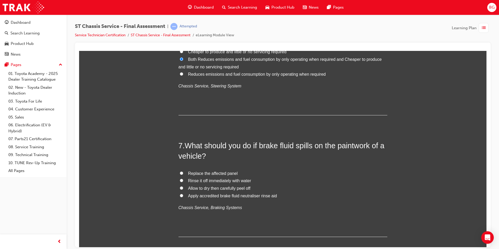
scroll to position [705, 0]
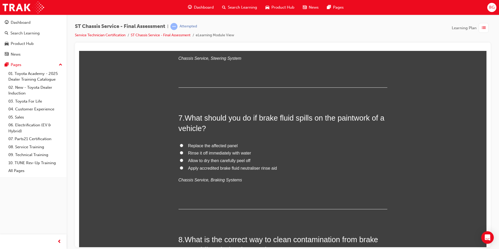
click at [180, 151] on input "Rinse it off immediately with water" at bounding box center [181, 152] width 3 height 3
radio input "true"
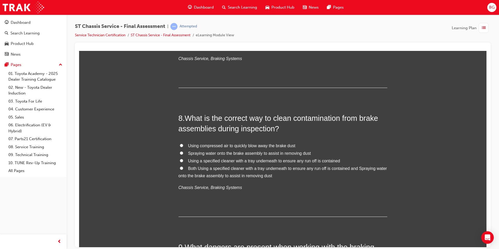
scroll to position [835, 0]
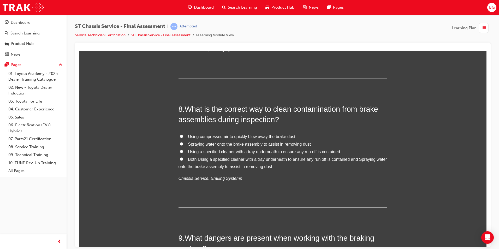
click at [180, 151] on input "Using a specified cleaner with a tray underneath to ensure any run off is conta…" at bounding box center [181, 151] width 3 height 3
radio input "true"
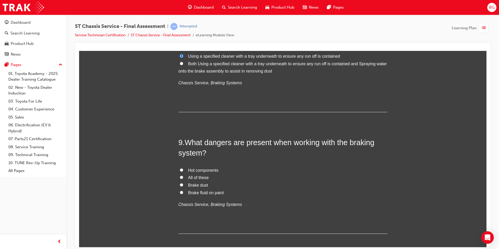
scroll to position [940, 0]
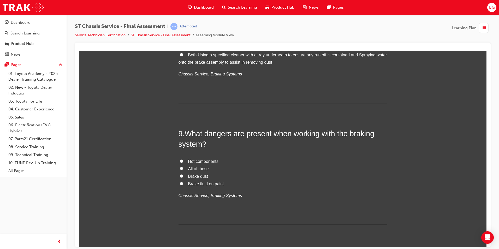
click at [180, 167] on input "All of these" at bounding box center [181, 168] width 3 height 3
radio input "true"
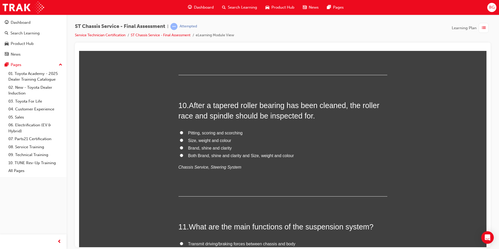
scroll to position [1096, 0]
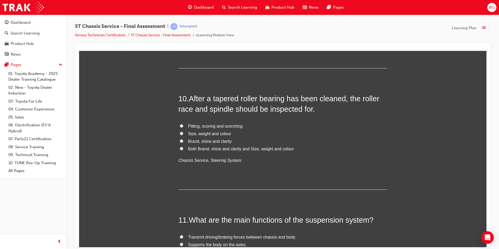
click at [180, 125] on input "Pitting, scoring and scorching" at bounding box center [181, 125] width 3 height 3
radio input "true"
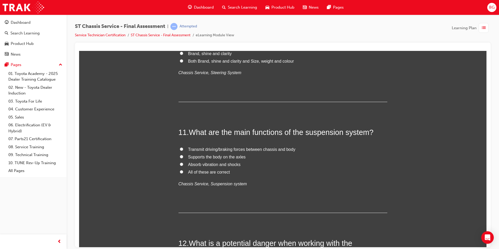
scroll to position [1201, 0]
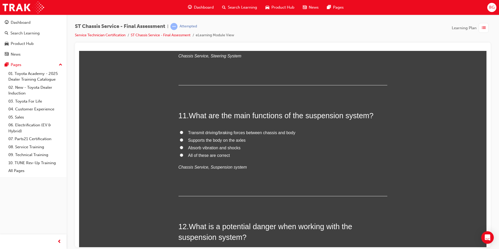
click at [180, 153] on input "All of these are correct" at bounding box center [181, 154] width 3 height 3
radio input "true"
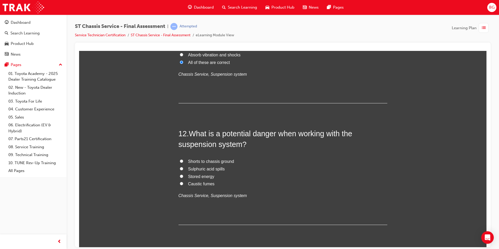
scroll to position [1305, 0]
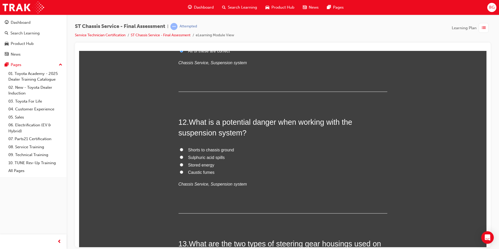
click at [180, 164] on input "Stored energy" at bounding box center [181, 164] width 3 height 3
radio input "true"
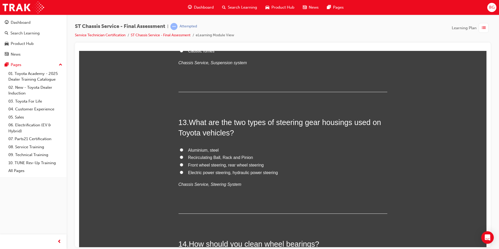
scroll to position [1436, 0]
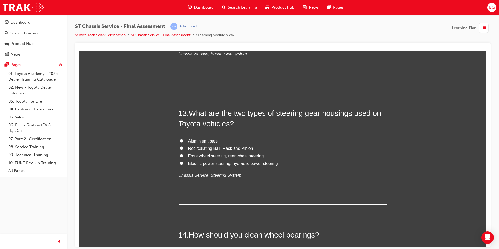
click at [180, 163] on input "Electric power steering, hydraulic power steering" at bounding box center [181, 162] width 3 height 3
radio input "true"
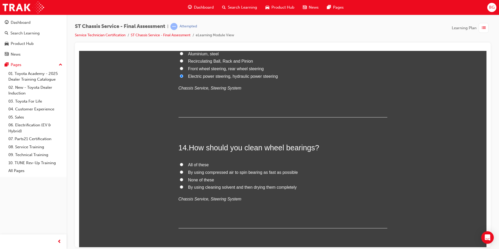
scroll to position [1540, 0]
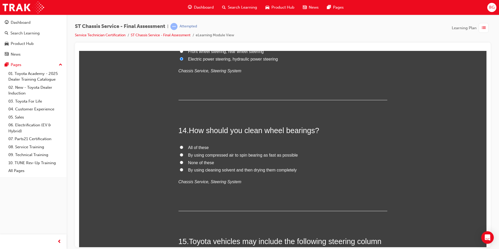
click at [180, 147] on input "All of these" at bounding box center [181, 146] width 3 height 3
radio input "true"
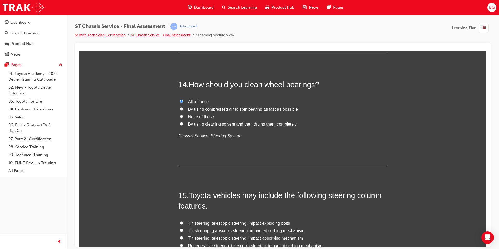
scroll to position [1592, 0]
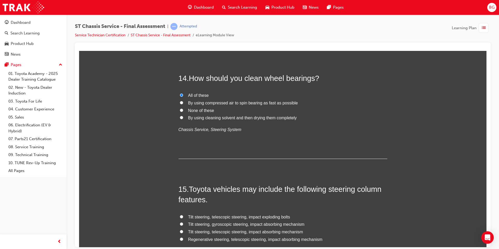
click at [180, 116] on input "By using cleaning solvent and then drying them completely" at bounding box center [181, 117] width 3 height 3
radio input "true"
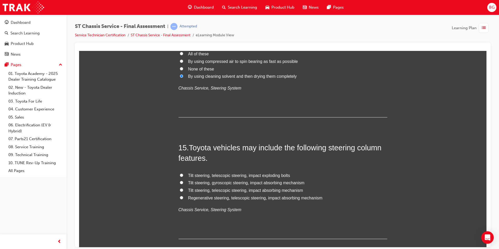
scroll to position [1665, 0]
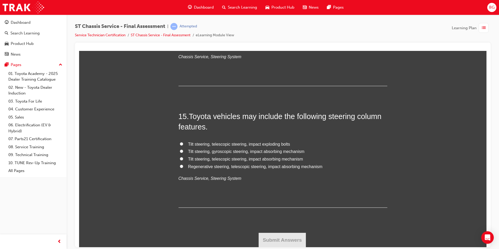
click at [181, 157] on input "Tilt steering, telescopic steering, impact absorbing mechanism" at bounding box center [181, 158] width 3 height 3
radio input "true"
click at [293, 237] on button "Submit Answers" at bounding box center [283, 240] width 48 height 15
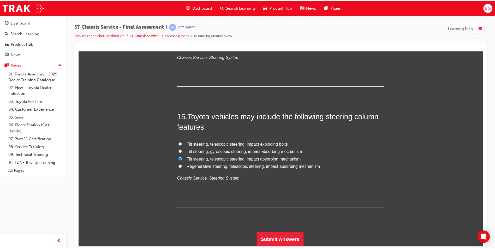
scroll to position [0, 0]
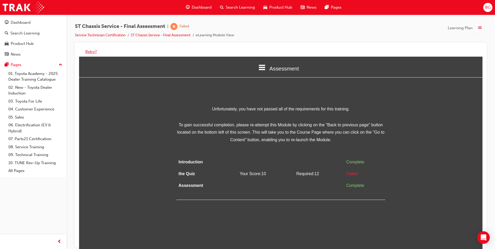
click at [94, 53] on button "Retry?" at bounding box center [90, 52] width 11 height 6
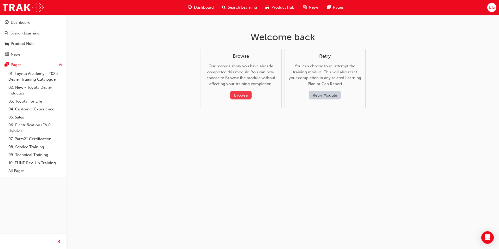
click at [244, 91] on button "Browse" at bounding box center [240, 95] width 21 height 9
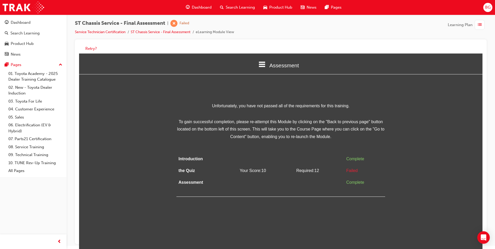
scroll to position [4, 0]
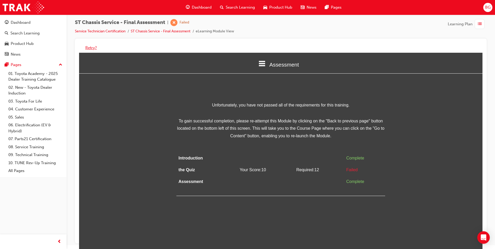
click at [91, 47] on button "Retry?" at bounding box center [90, 48] width 11 height 6
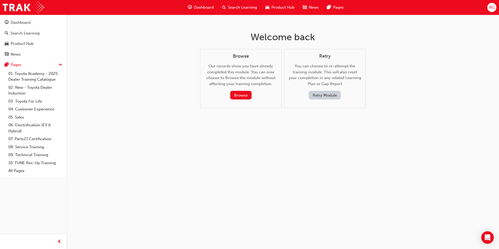
click at [314, 93] on button "Retry Module" at bounding box center [325, 95] width 32 height 9
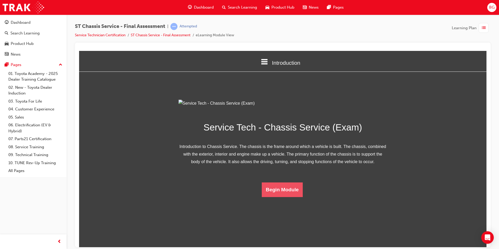
click at [295, 197] on button "Begin Module" at bounding box center [282, 189] width 41 height 15
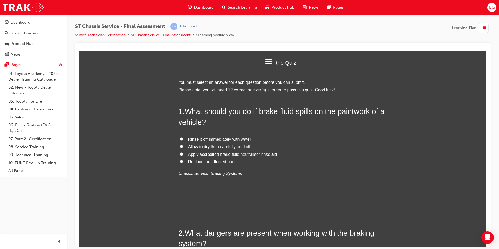
click at [181, 139] on input "Rinse it off immediately with water" at bounding box center [181, 138] width 3 height 3
radio input "true"
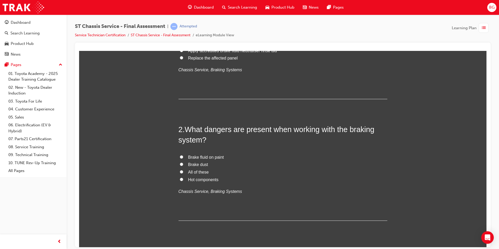
scroll to position [104, 0]
click at [180, 170] on input "All of these" at bounding box center [181, 170] width 3 height 3
radio input "true"
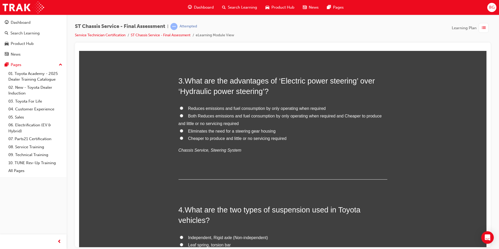
scroll to position [287, 0]
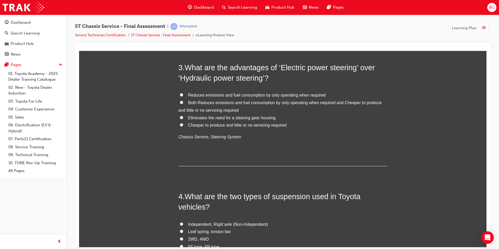
click at [183, 103] on label "Both Reduces emissions and fuel consumption by only operating when required and…" at bounding box center [283, 106] width 209 height 15
click at [183, 103] on input "Both Reduces emissions and fuel consumption by only operating when required and…" at bounding box center [181, 101] width 3 height 3
radio input "true"
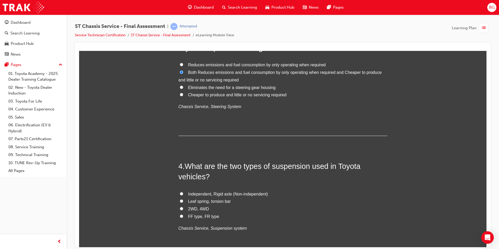
scroll to position [365, 0]
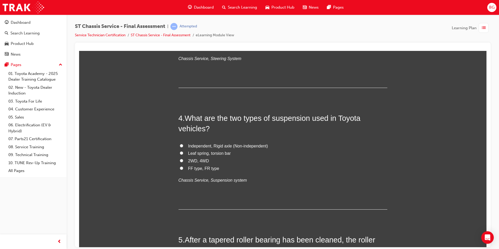
click at [180, 159] on input "2WD, 4WD" at bounding box center [181, 160] width 3 height 3
radio input "true"
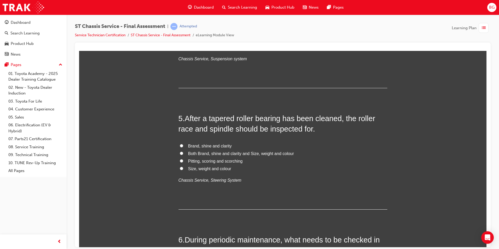
scroll to position [496, 0]
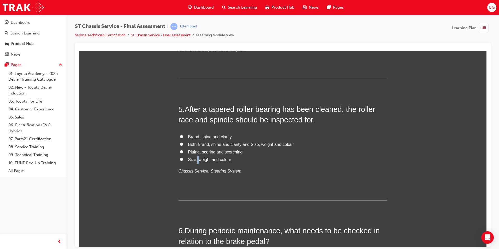
click at [194, 157] on span "Size, weight and colour" at bounding box center [209, 159] width 43 height 4
click at [189, 154] on label "Pitting, scoring and scorching" at bounding box center [283, 152] width 209 height 8
click at [183, 153] on input "Pitting, scoring and scorching" at bounding box center [181, 151] width 3 height 3
radio input "true"
click at [189, 153] on span "Pitting, scoring and scorching" at bounding box center [215, 152] width 55 height 4
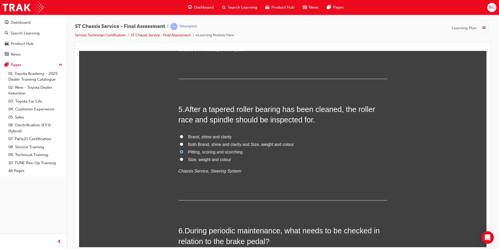
click at [183, 153] on input "Pitting, scoring and scorching" at bounding box center [181, 151] width 3 height 3
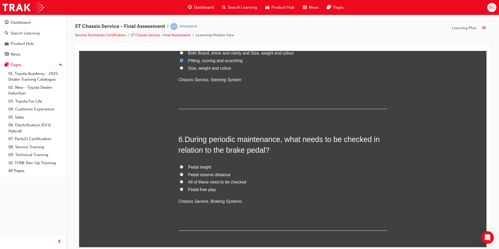
scroll to position [626, 0]
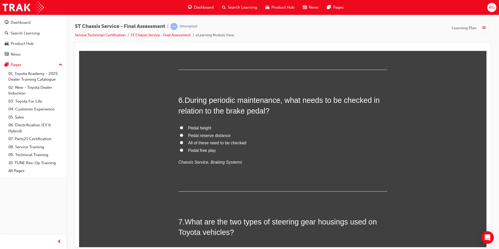
click at [200, 145] on span "All of these need to be checked" at bounding box center [217, 142] width 58 height 4
click at [183, 144] on input "All of these need to be checked" at bounding box center [181, 142] width 3 height 3
radio input "true"
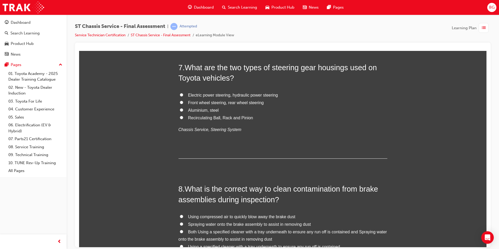
scroll to position [783, 0]
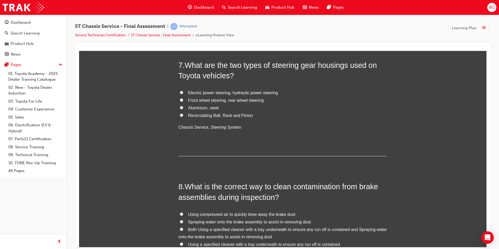
click at [220, 95] on label "Electric power steering, hydraulic power steering" at bounding box center [283, 93] width 209 height 8
click at [183, 94] on input "Electric power steering, hydraulic power steering" at bounding box center [181, 92] width 3 height 3
radio input "true"
click at [241, 117] on span "Recirculating Ball, Rack and Pinion" at bounding box center [220, 115] width 65 height 4
click at [183, 117] on input "Recirculating Ball, Rack and Pinion" at bounding box center [181, 114] width 3 height 3
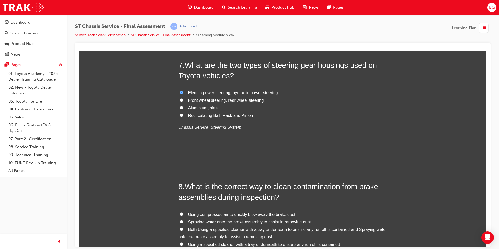
radio input "true"
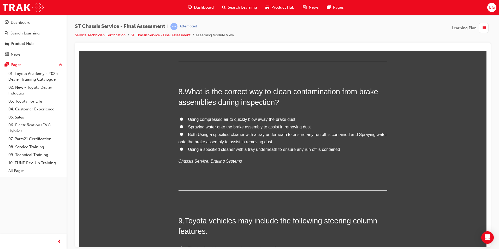
scroll to position [888, 0]
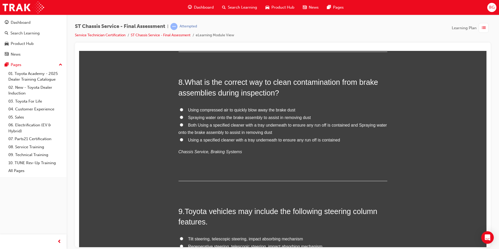
click at [215, 138] on span "Using a specified cleaner with a tray underneath to ensure any run off is conta…" at bounding box center [264, 140] width 152 height 4
click at [183, 138] on input "Using a specified cleaner with a tray underneath to ensure any run off is conta…" at bounding box center [181, 139] width 3 height 3
radio input "true"
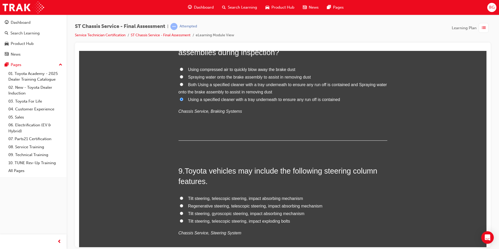
scroll to position [966, 0]
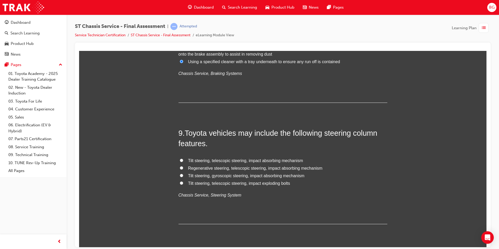
click at [273, 160] on span "Tilt steering, telescopic steering, impact absorbing mechanism" at bounding box center [245, 160] width 115 height 4
click at [183, 160] on input "Tilt steering, telescopic steering, impact absorbing mechanism" at bounding box center [181, 159] width 3 height 3
radio input "true"
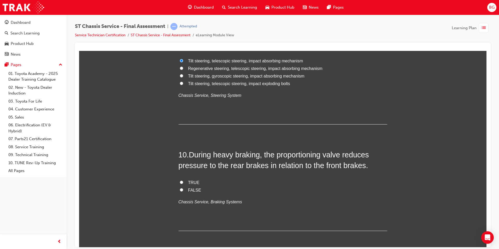
scroll to position [1096, 0]
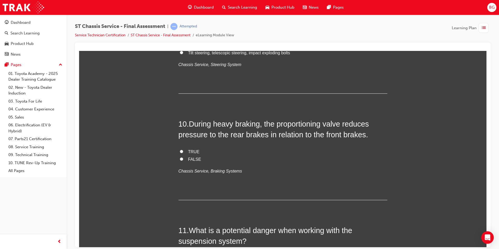
click at [180, 150] on input "TRUE" at bounding box center [181, 151] width 3 height 3
radio input "true"
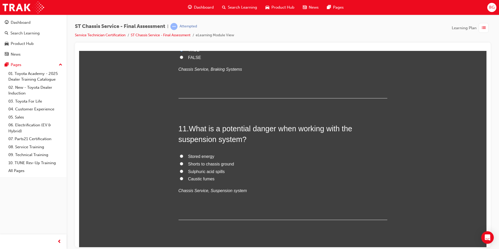
scroll to position [1227, 0]
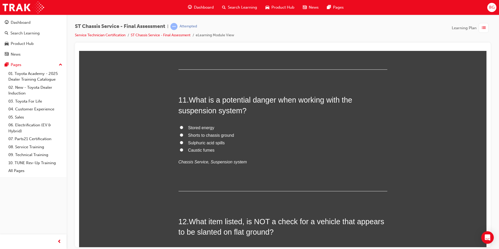
click at [198, 135] on span "Shorts to chassis ground" at bounding box center [211, 135] width 46 height 4
click at [183, 135] on input "Shorts to chassis ground" at bounding box center [181, 134] width 3 height 3
radio input "true"
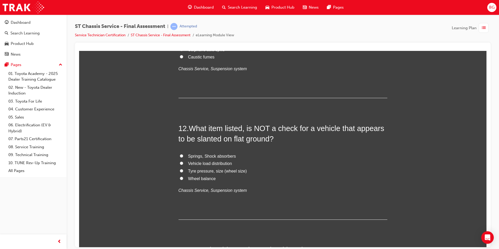
scroll to position [1331, 0]
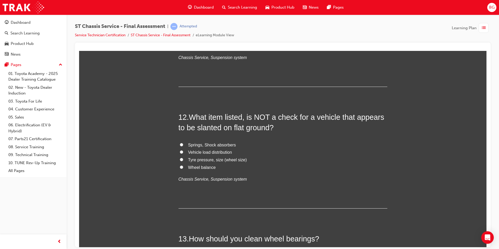
click at [194, 165] on span "Wheel balance" at bounding box center [202, 167] width 28 height 4
click at [183, 165] on input "Wheel balance" at bounding box center [181, 166] width 3 height 3
radio input "true"
click at [204, 144] on span "Springs, Shock absorbers" at bounding box center [212, 145] width 48 height 4
click at [183, 144] on input "Springs, Shock absorbers" at bounding box center [181, 144] width 3 height 3
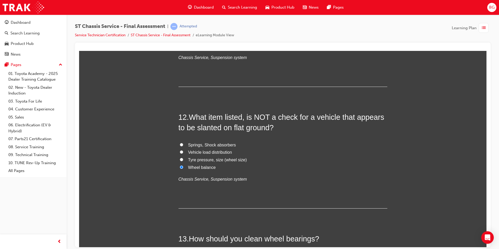
radio input "true"
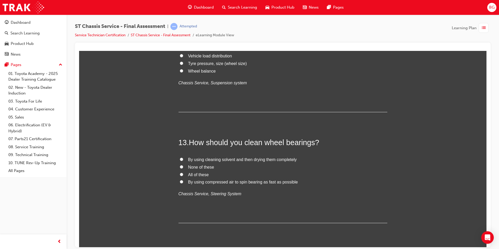
scroll to position [1436, 0]
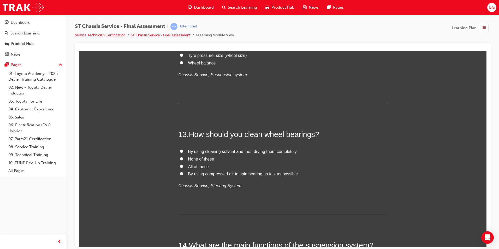
click at [204, 165] on span "All of these" at bounding box center [198, 166] width 21 height 4
click at [183, 165] on input "All of these" at bounding box center [181, 165] width 3 height 3
radio input "true"
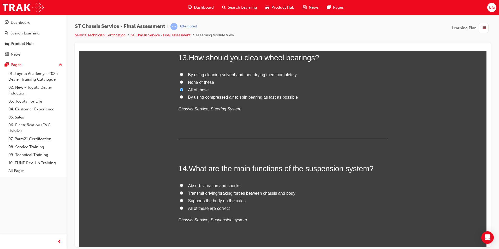
scroll to position [1540, 0]
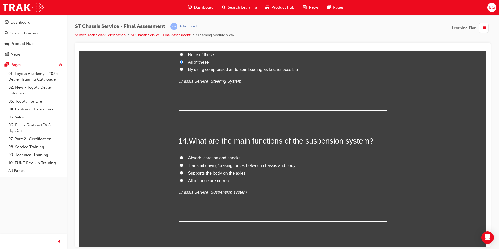
click at [195, 178] on span "All of these are correct" at bounding box center [209, 180] width 42 height 4
click at [183, 179] on input "All of these are correct" at bounding box center [181, 180] width 3 height 3
radio input "true"
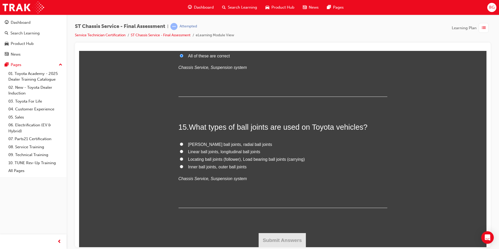
scroll to position [1665, 0]
click at [208, 145] on span "McPherson ball joints, radial ball joints" at bounding box center [230, 144] width 84 height 4
click at [183, 145] on input "McPherson ball joints, radial ball joints" at bounding box center [181, 143] width 3 height 3
radio input "true"
click at [221, 158] on span "Locating ball joints (follower), Load bearing ball joints (carrying)" at bounding box center [246, 159] width 117 height 4
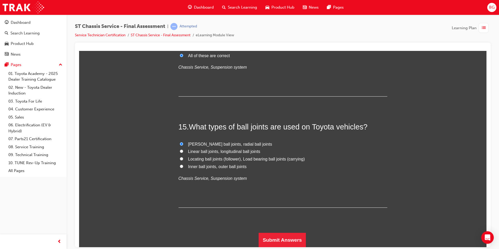
click at [183, 158] on input "Locating ball joints (follower), Load bearing ball joints (carrying)" at bounding box center [181, 158] width 3 height 3
radio input "true"
click at [278, 240] on button "Submit Answers" at bounding box center [283, 240] width 48 height 15
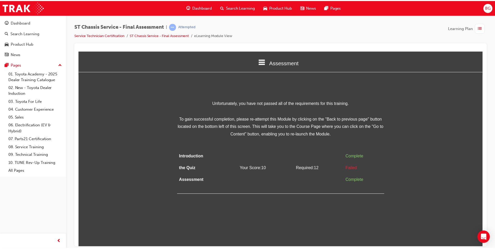
scroll to position [0, 0]
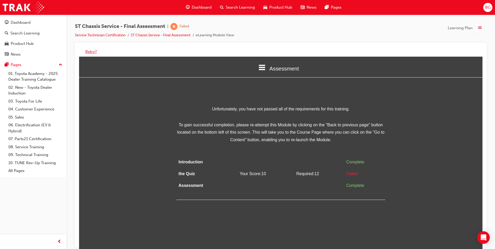
click at [96, 49] on button "Retry?" at bounding box center [90, 52] width 11 height 6
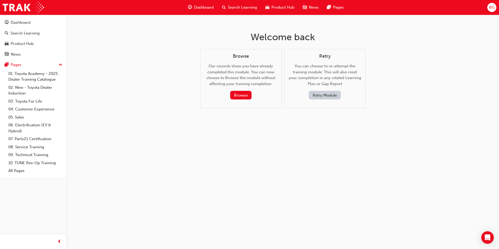
click at [330, 96] on button "Retry Module" at bounding box center [325, 95] width 32 height 9
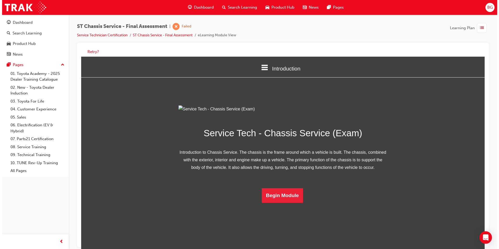
scroll to position [7, 0]
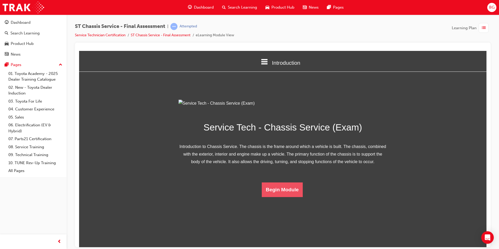
click at [288, 197] on button "Begin Module" at bounding box center [282, 189] width 41 height 15
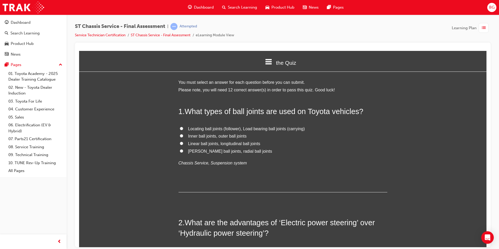
click at [190, 134] on span "Inner ball joints, outer ball joints" at bounding box center [217, 136] width 58 height 4
click at [183, 134] on input "Inner ball joints, outer ball joints" at bounding box center [181, 135] width 3 height 3
radio input "true"
click at [206, 128] on span "Locating ball joints (follower), Load bearing ball joints (carrying)" at bounding box center [246, 128] width 117 height 4
click at [183, 128] on input "Locating ball joints (follower), Load bearing ball joints (carrying)" at bounding box center [181, 128] width 3 height 3
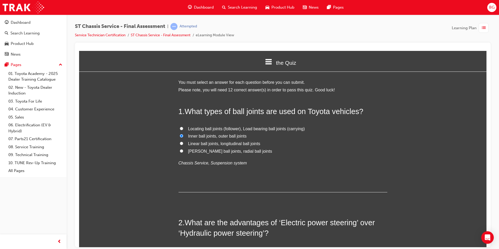
radio input "true"
click at [198, 135] on span "Inner ball joints, outer ball joints" at bounding box center [217, 136] width 58 height 4
click at [183, 135] on input "Inner ball joints, outer ball joints" at bounding box center [181, 135] width 3 height 3
radio input "true"
click at [226, 143] on span "Linear ball joints, longitudinal ball joints" at bounding box center [224, 143] width 72 height 4
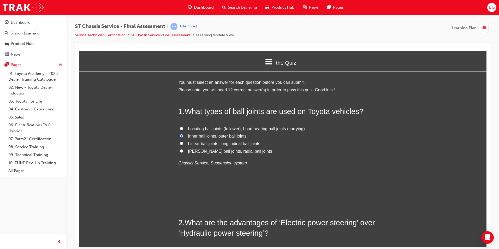
click at [183, 143] on input "Linear ball joints, longitudinal ball joints" at bounding box center [181, 142] width 3 height 3
radio input "true"
click at [244, 151] on span "McPherson ball joints, radial ball joints" at bounding box center [230, 151] width 84 height 4
click at [183, 151] on input "McPherson ball joints, radial ball joints" at bounding box center [181, 150] width 3 height 3
radio input "true"
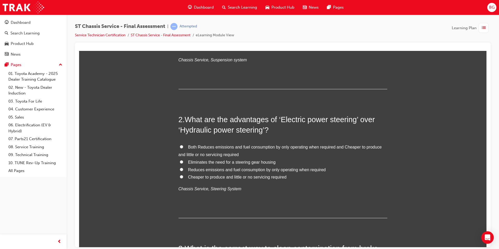
scroll to position [131, 0]
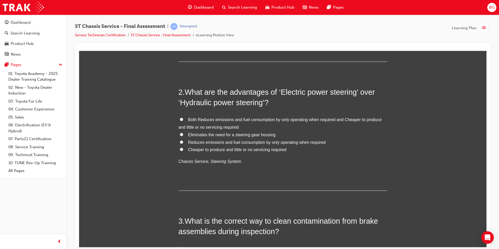
click at [225, 120] on span "Both Reduces emissions and fuel consumption by only operating when required and…" at bounding box center [280, 123] width 203 height 12
click at [183, 120] on input "Both Reduces emissions and fuel consumption by only operating when required and…" at bounding box center [181, 118] width 3 height 3
radio input "true"
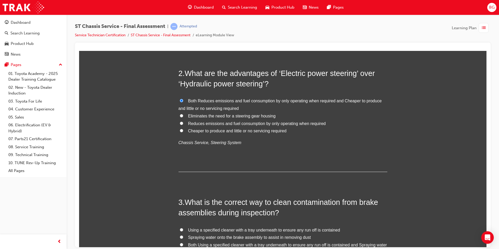
scroll to position [209, 0]
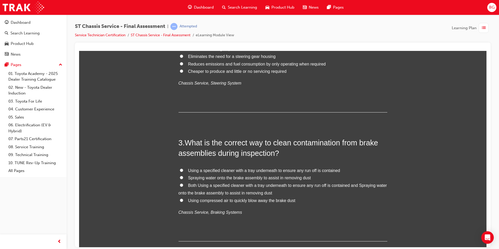
click at [190, 183] on span "Both Using a specified cleaner with a tray underneath to ensure any run off is …" at bounding box center [283, 189] width 209 height 12
click at [183, 183] on input "Both Using a specified cleaner with a tray underneath to ensure any run off is …" at bounding box center [181, 184] width 3 height 3
radio input "true"
click at [238, 196] on label "Both Using a specified cleaner with a tray underneath to ensure any run off is …" at bounding box center [283, 189] width 209 height 15
click at [183, 187] on input "Both Using a specified cleaner with a tray underneath to ensure any run off is …" at bounding box center [181, 184] width 3 height 3
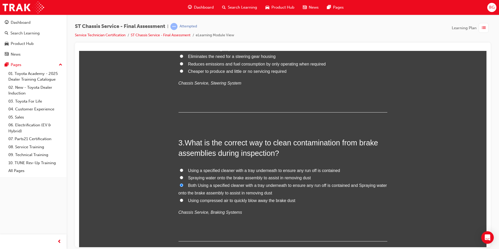
click at [238, 198] on span "Using compressed air to quickly blow away the brake dust" at bounding box center [241, 200] width 107 height 4
click at [183, 198] on input "Using compressed air to quickly blow away the brake dust" at bounding box center [181, 199] width 3 height 3
radio input "true"
click at [243, 188] on label "Both Using a specified cleaner with a tray underneath to ensure any run off is …" at bounding box center [283, 189] width 209 height 15
click at [183, 187] on input "Both Using a specified cleaner with a tray underneath to ensure any run off is …" at bounding box center [181, 184] width 3 height 3
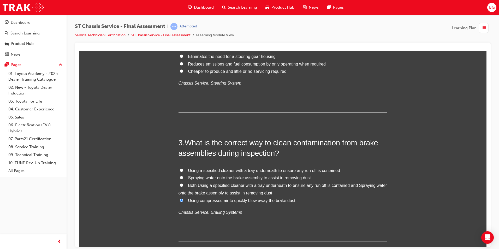
radio input "true"
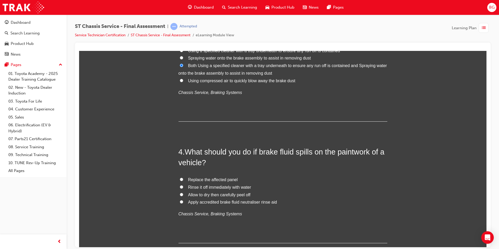
scroll to position [339, 0]
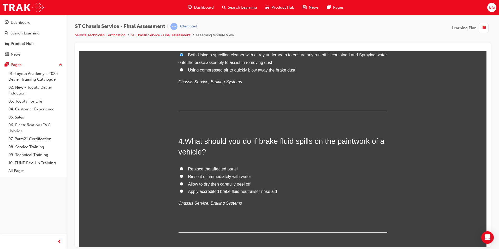
click at [192, 174] on span "Rinse it off immediately with water" at bounding box center [219, 176] width 63 height 4
click at [183, 174] on input "Rinse it off immediately with water" at bounding box center [181, 175] width 3 height 3
radio input "true"
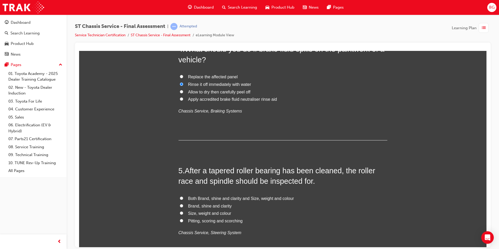
scroll to position [444, 0]
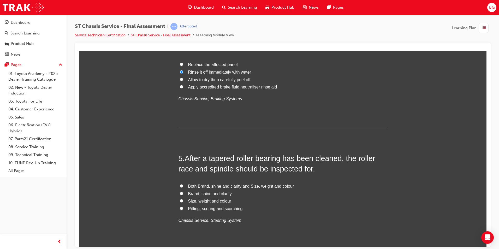
click at [205, 207] on span "Pitting, scoring and scorching" at bounding box center [215, 208] width 55 height 4
click at [183, 207] on input "Pitting, scoring and scorching" at bounding box center [181, 207] width 3 height 3
radio input "true"
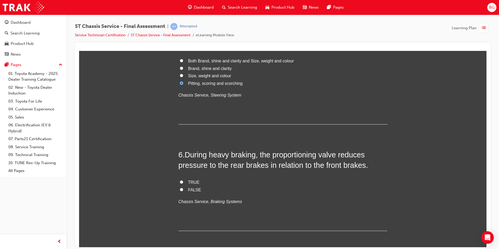
scroll to position [574, 0]
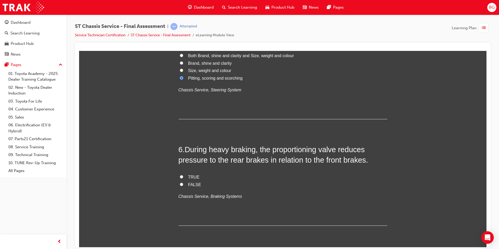
click at [196, 178] on label "TRUE" at bounding box center [283, 177] width 209 height 8
click at [183, 178] on input "TRUE" at bounding box center [181, 176] width 3 height 3
radio input "true"
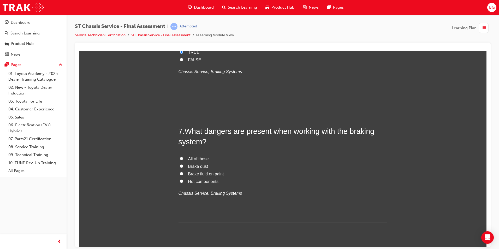
scroll to position [705, 0]
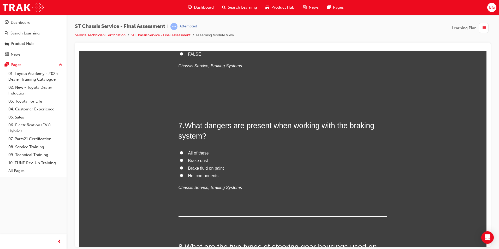
click at [188, 152] on span "All of these" at bounding box center [198, 153] width 21 height 4
click at [183, 152] on input "All of these" at bounding box center [181, 152] width 3 height 3
radio input "true"
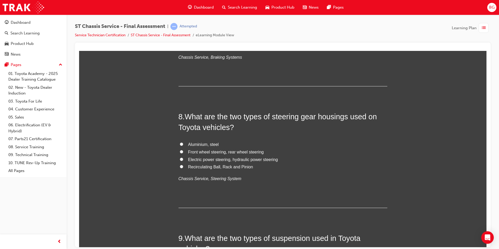
scroll to position [835, 0]
click at [199, 152] on span "Front wheel steering, rear wheel steering" at bounding box center [226, 151] width 76 height 4
click at [183, 152] on input "Front wheel steering, rear wheel steering" at bounding box center [181, 151] width 3 height 3
radio input "true"
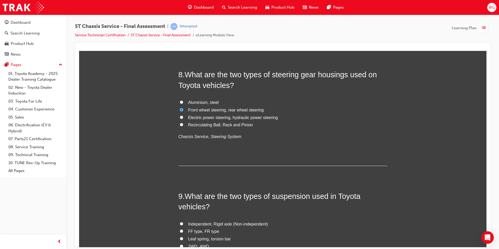
scroll to position [861, 0]
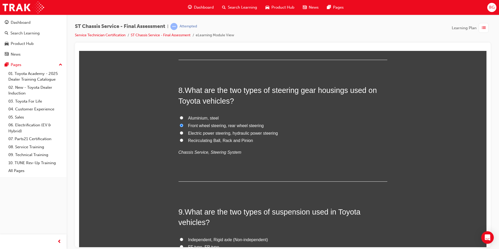
click at [227, 139] on span "Recirculating Ball, Rack and Pinion" at bounding box center [220, 140] width 65 height 4
click at [183, 139] on input "Recirculating Ball, Rack and Pinion" at bounding box center [181, 139] width 3 height 3
radio input "true"
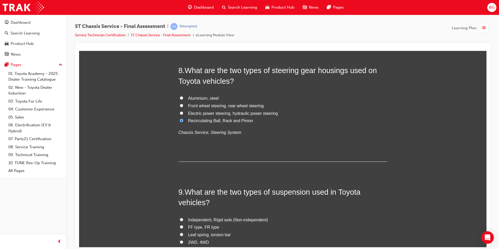
scroll to position [966, 0]
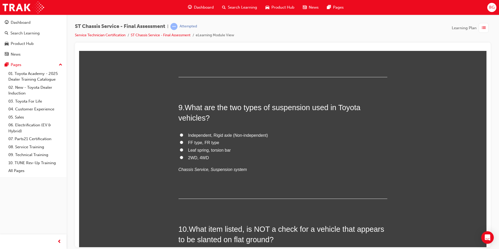
click at [210, 150] on span "Leaf spring, torsion bar" at bounding box center [209, 150] width 43 height 4
click at [183, 150] on input "Leaf spring, torsion bar" at bounding box center [181, 149] width 3 height 3
radio input "true"
click at [206, 157] on label "2WD, 4WD" at bounding box center [283, 158] width 209 height 8
click at [183, 157] on input "2WD, 4WD" at bounding box center [181, 157] width 3 height 3
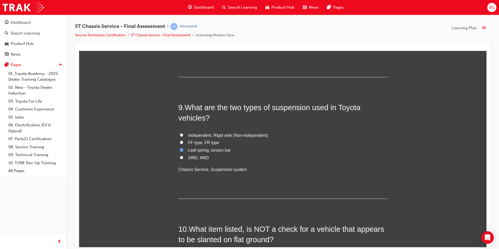
radio input "true"
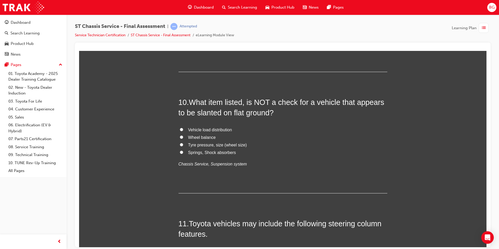
scroll to position [1096, 0]
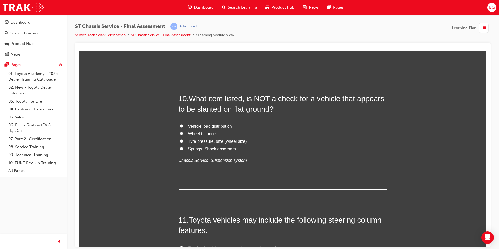
click at [225, 147] on span "Springs, Shock absorbers" at bounding box center [212, 148] width 48 height 4
click at [183, 147] on input "Springs, Shock absorbers" at bounding box center [181, 148] width 3 height 3
radio input "true"
click at [229, 126] on span "Vehicle load distribution" at bounding box center [210, 126] width 44 height 4
click at [183, 126] on input "Vehicle load distribution" at bounding box center [181, 125] width 3 height 3
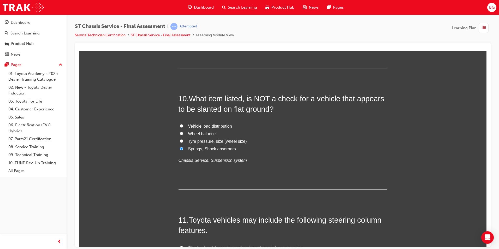
radio input "true"
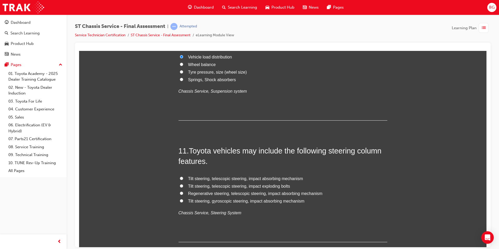
scroll to position [1175, 0]
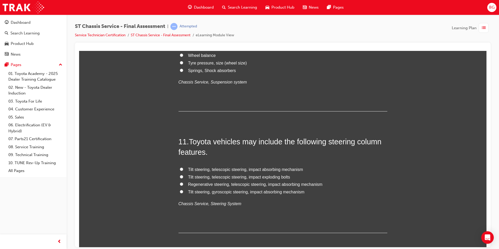
click at [204, 168] on span "Tilt steering, telescopic steering, impact absorbing mechanism" at bounding box center [245, 169] width 115 height 4
click at [183, 168] on input "Tilt steering, telescopic steering, impact absorbing mechanism" at bounding box center [181, 168] width 3 height 3
radio input "true"
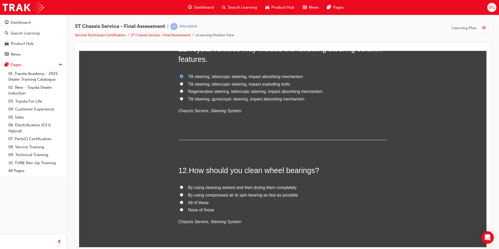
scroll to position [1305, 0]
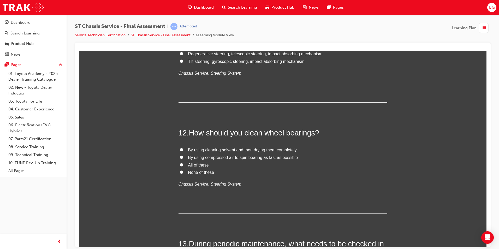
click at [207, 165] on label "All of these" at bounding box center [283, 165] width 209 height 8
click at [183, 165] on input "All of these" at bounding box center [181, 164] width 3 height 3
radio input "true"
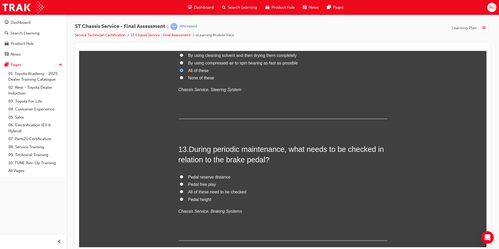
scroll to position [1410, 0]
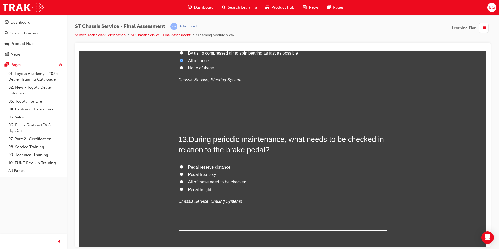
click at [198, 182] on span "All of these need to be checked" at bounding box center [217, 182] width 58 height 4
click at [183, 182] on input "All of these need to be checked" at bounding box center [181, 181] width 3 height 3
radio input "true"
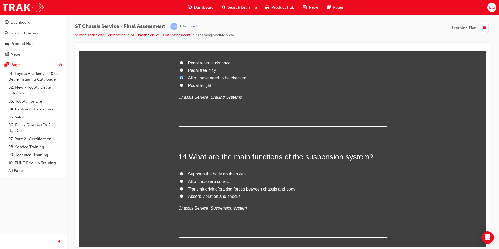
scroll to position [1514, 0]
click at [188, 179] on span "All of these are correct" at bounding box center [209, 181] width 42 height 4
click at [183, 179] on input "All of these are correct" at bounding box center [181, 180] width 3 height 3
radio input "true"
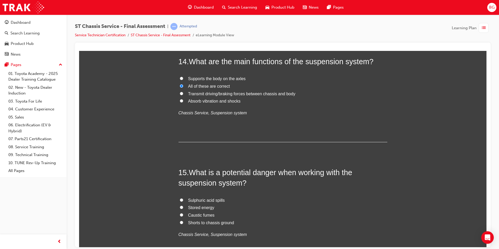
scroll to position [1618, 0]
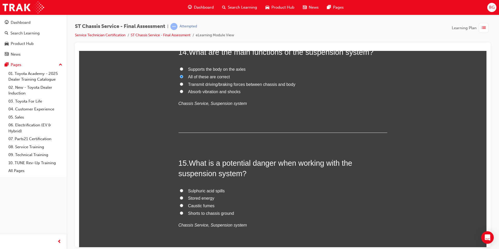
click at [207, 192] on span "Sulphuric acid spills" at bounding box center [206, 190] width 37 height 4
click at [183, 192] on input "Sulphuric acid spills" at bounding box center [181, 190] width 3 height 3
radio input "true"
click at [210, 197] on span "Stored energy" at bounding box center [201, 198] width 26 height 4
click at [183, 197] on input "Stored energy" at bounding box center [181, 197] width 3 height 3
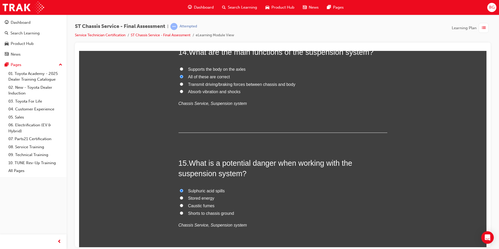
radio input "true"
click at [201, 203] on span "Caustic fumes" at bounding box center [201, 205] width 26 height 4
click at [183, 204] on input "Caustic fumes" at bounding box center [181, 205] width 3 height 3
radio input "true"
click at [198, 212] on span "Shorts to chassis ground" at bounding box center [211, 213] width 46 height 4
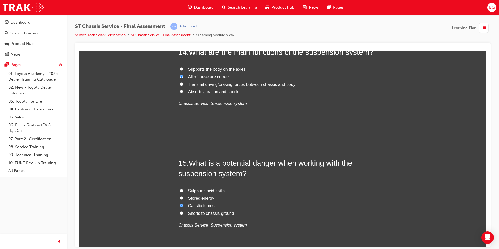
click at [183, 212] on input "Shorts to chassis ground" at bounding box center [181, 212] width 3 height 3
radio input "true"
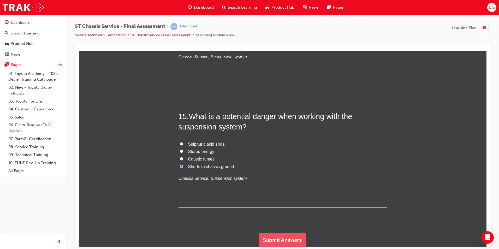
click at [299, 234] on button "Submit Answers" at bounding box center [283, 240] width 48 height 15
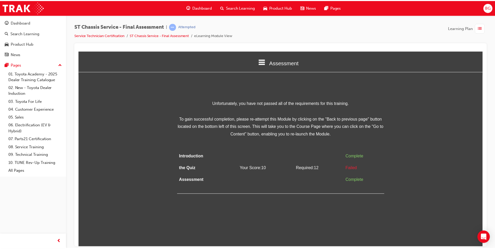
scroll to position [0, 0]
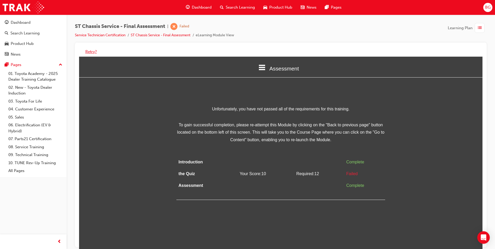
click at [93, 48] on div "Retry?" at bounding box center [281, 52] width 404 height 10
click at [96, 50] on button "Retry?" at bounding box center [90, 52] width 11 height 6
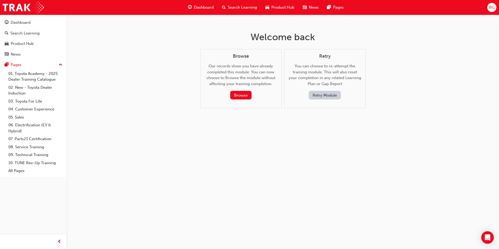
click at [315, 99] on button "Retry Module" at bounding box center [325, 95] width 32 height 9
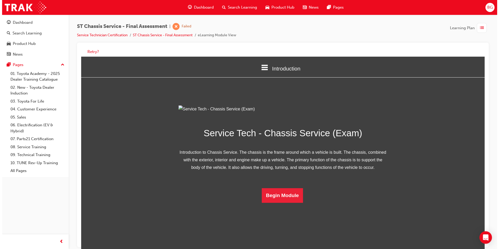
scroll to position [7, 0]
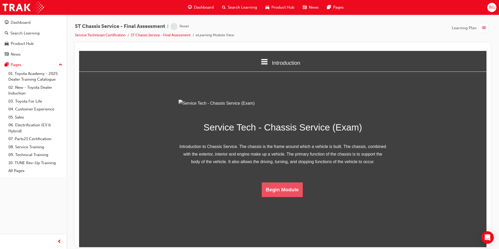
click at [264, 197] on button "Begin Module" at bounding box center [282, 189] width 41 height 15
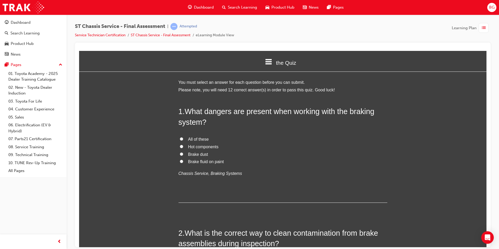
click at [193, 140] on span "All of these" at bounding box center [198, 139] width 21 height 4
click at [183, 140] on input "All of these" at bounding box center [181, 138] width 3 height 3
radio input "true"
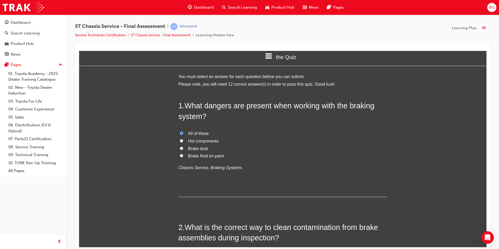
scroll to position [131, 0]
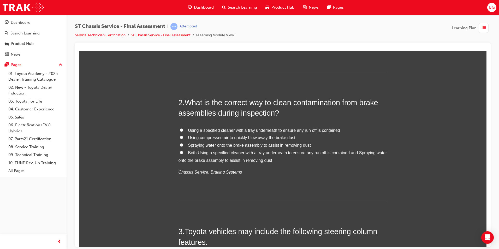
click at [185, 151] on label "Both Using a specified cleaner with a tray underneath to ensure any run off is …" at bounding box center [283, 156] width 209 height 15
click at [183, 151] on input "Both Using a specified cleaner with a tray underneath to ensure any run off is …" at bounding box center [181, 152] width 3 height 3
radio input "true"
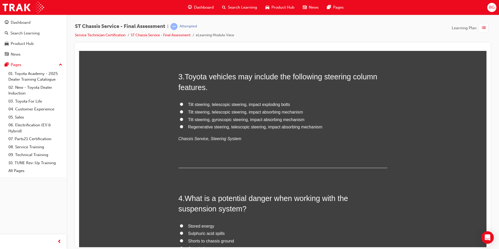
scroll to position [287, 0]
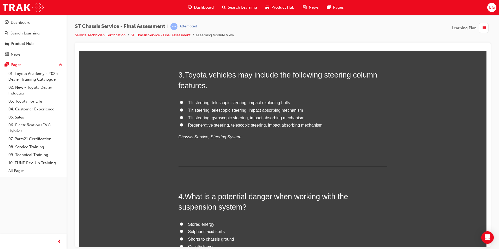
click at [243, 103] on span "Tilt steering, telescopic steering, impact exploding bolts" at bounding box center [239, 102] width 102 height 4
click at [183, 103] on input "Tilt steering, telescopic steering, impact exploding bolts" at bounding box center [181, 101] width 3 height 3
radio input "true"
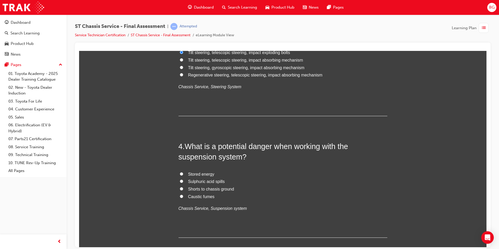
scroll to position [339, 0]
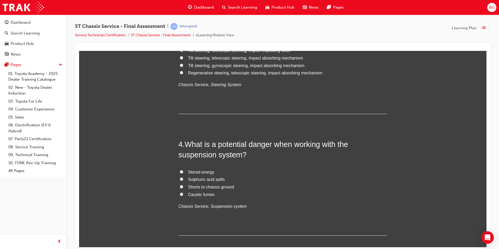
click at [200, 174] on span "Stored energy" at bounding box center [201, 172] width 26 height 4
click at [183, 173] on input "Stored energy" at bounding box center [181, 171] width 3 height 3
radio input "true"
click at [208, 178] on span "Sulphuric acid spills" at bounding box center [206, 179] width 37 height 4
click at [183, 178] on input "Sulphuric acid spills" at bounding box center [181, 178] width 3 height 3
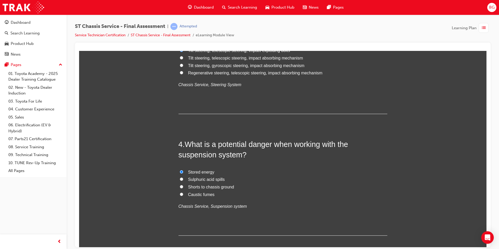
radio input "true"
click at [202, 171] on span "Stored energy" at bounding box center [201, 172] width 26 height 4
click at [183, 171] on input "Stored energy" at bounding box center [181, 171] width 3 height 3
radio input "true"
click at [201, 186] on span "Shorts to chassis ground" at bounding box center [211, 187] width 46 height 4
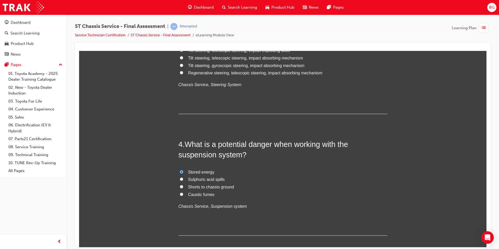
click at [183, 186] on input "Shorts to chassis ground" at bounding box center [181, 186] width 3 height 3
radio input "true"
click at [202, 193] on span "Caustic fumes" at bounding box center [201, 194] width 26 height 4
click at [183, 193] on input "Caustic fumes" at bounding box center [181, 193] width 3 height 3
radio input "true"
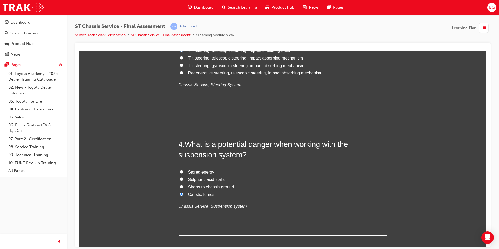
click at [208, 173] on span "Stored energy" at bounding box center [201, 172] width 26 height 4
click at [183, 173] on input "Stored energy" at bounding box center [181, 171] width 3 height 3
radio input "true"
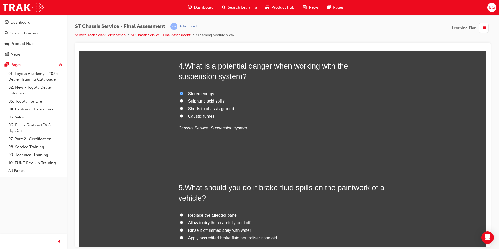
scroll to position [444, 0]
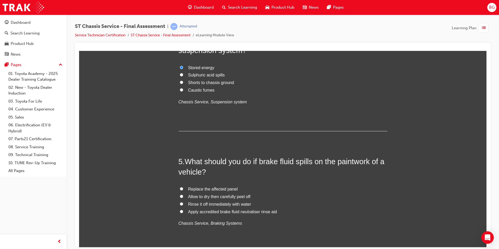
click at [205, 203] on span "Rinse it off immediately with water" at bounding box center [219, 204] width 63 height 4
click at [183, 203] on input "Rinse it off immediately with water" at bounding box center [181, 203] width 3 height 3
radio input "true"
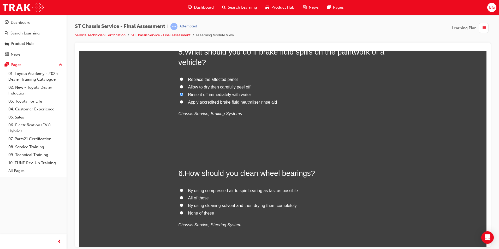
scroll to position [574, 0]
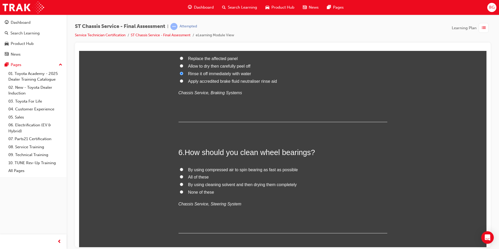
click at [195, 178] on span "All of these" at bounding box center [198, 177] width 21 height 4
click at [183, 178] on input "All of these" at bounding box center [181, 176] width 3 height 3
radio input "true"
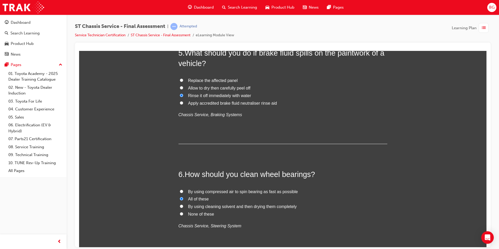
scroll to position [548, 0]
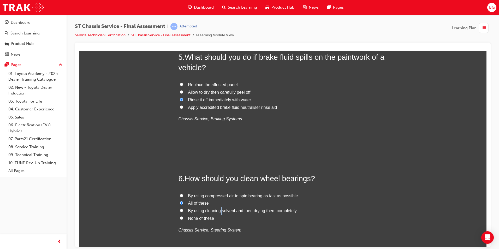
click at [219, 211] on span "By using cleaning solvent and then drying them completely" at bounding box center [242, 210] width 109 height 4
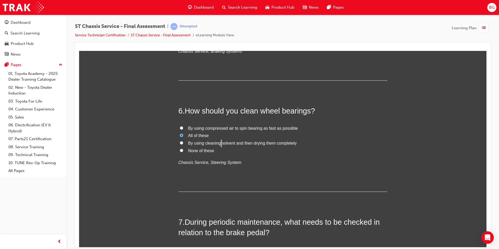
scroll to position [626, 0]
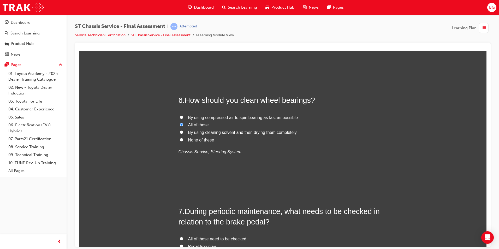
click at [245, 130] on span "By using cleaning solvent and then drying them completely" at bounding box center [242, 132] width 109 height 4
click at [183, 130] on input "By using cleaning solvent and then drying them completely" at bounding box center [181, 131] width 3 height 3
radio input "true"
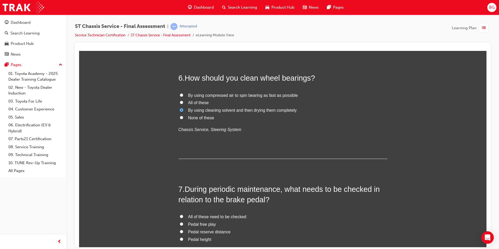
scroll to position [705, 0]
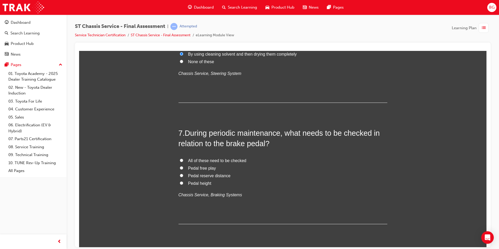
click at [205, 159] on span "All of these need to be checked" at bounding box center [217, 160] width 58 height 4
click at [183, 159] on input "All of these need to be checked" at bounding box center [181, 159] width 3 height 3
radio input "true"
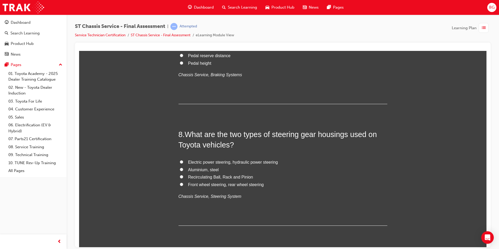
scroll to position [835, 0]
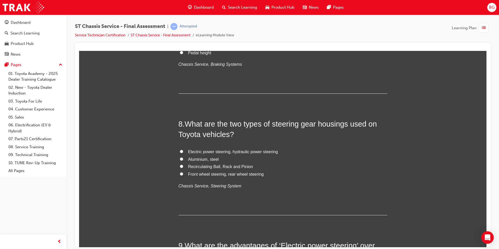
click at [203, 173] on span "Front wheel steering, rear wheel steering" at bounding box center [226, 174] width 76 height 4
click at [183, 173] on input "Front wheel steering, rear wheel steering" at bounding box center [181, 173] width 3 height 3
radio input "true"
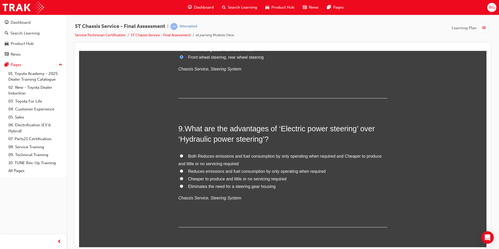
scroll to position [966, 0]
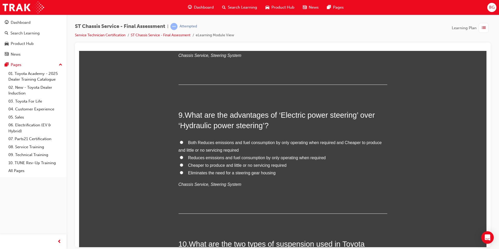
click at [194, 142] on span "Both Reduces emissions and fuel consumption by only operating when required and…" at bounding box center [280, 146] width 203 height 12
click at [183, 142] on input "Both Reduces emissions and fuel consumption by only operating when required and…" at bounding box center [181, 141] width 3 height 3
radio input "true"
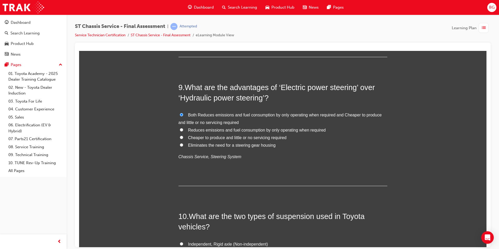
scroll to position [1070, 0]
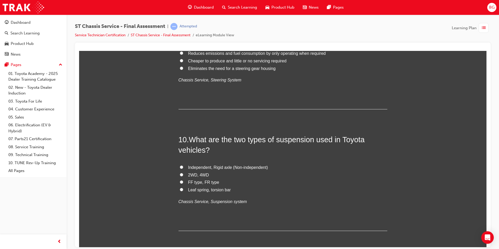
click at [193, 175] on span "2WD, 4WD" at bounding box center [198, 175] width 21 height 4
click at [183, 175] on input "2WD, 4WD" at bounding box center [181, 174] width 3 height 3
radio input "true"
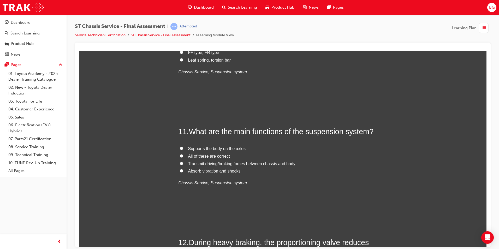
scroll to position [1201, 0]
click at [210, 155] on span "All of these are correct" at bounding box center [209, 155] width 42 height 4
click at [183, 155] on input "All of these are correct" at bounding box center [181, 154] width 3 height 3
radio input "true"
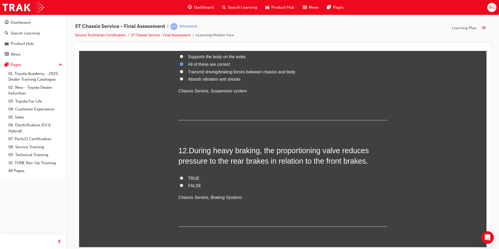
scroll to position [1305, 0]
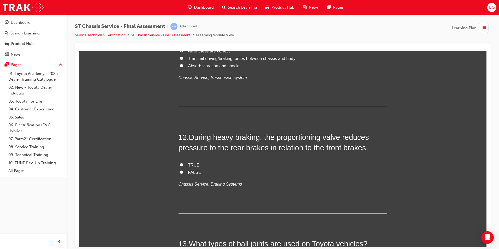
click at [185, 165] on label "TRUE" at bounding box center [283, 165] width 209 height 8
click at [183, 165] on input "TRUE" at bounding box center [181, 164] width 3 height 3
radio input "true"
click at [185, 170] on label "FALSE" at bounding box center [283, 173] width 209 height 8
click at [183, 170] on input "FALSE" at bounding box center [181, 171] width 3 height 3
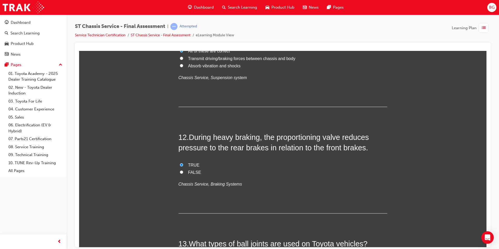
radio input "true"
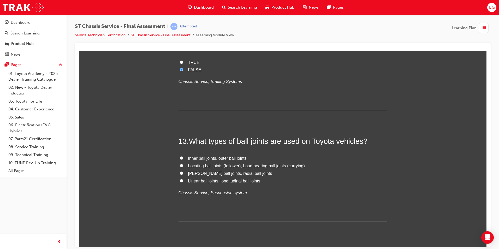
scroll to position [1462, 0]
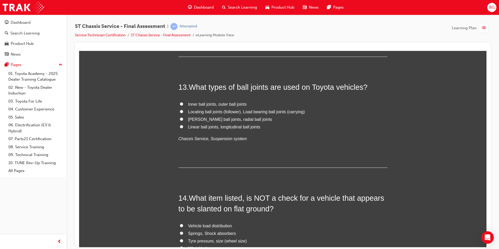
click at [195, 119] on span "McPherson ball joints, radial ball joints" at bounding box center [230, 119] width 84 height 4
click at [183, 119] on input "McPherson ball joints, radial ball joints" at bounding box center [181, 118] width 3 height 3
radio input "true"
click at [251, 111] on span "Locating ball joints (follower), Load bearing ball joints (carrying)" at bounding box center [246, 111] width 117 height 4
click at [183, 111] on input "Locating ball joints (follower), Load bearing ball joints (carrying)" at bounding box center [181, 111] width 3 height 3
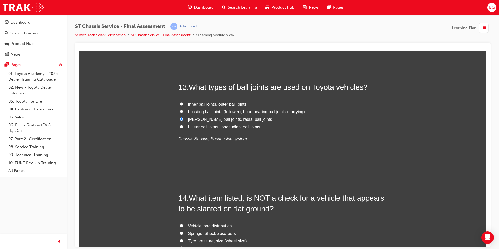
radio input "true"
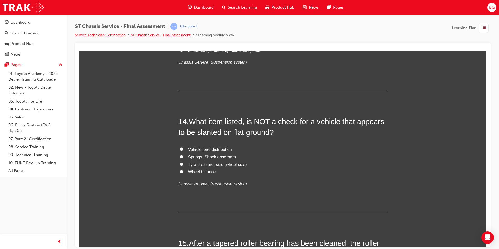
scroll to position [1540, 0]
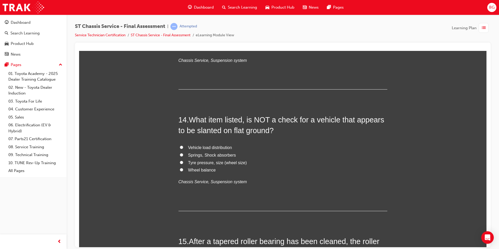
click at [199, 153] on span "Springs, Shock absorbers" at bounding box center [212, 155] width 48 height 4
click at [183, 153] on input "Springs, Shock absorbers" at bounding box center [181, 154] width 3 height 3
radio input "true"
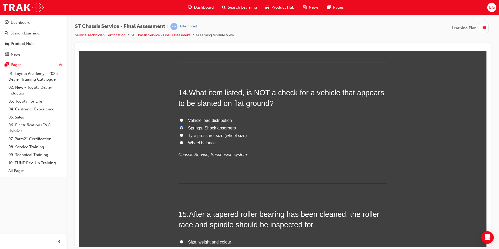
scroll to position [1644, 0]
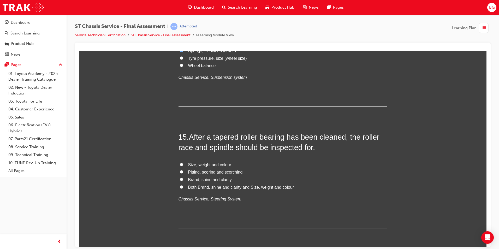
click at [197, 170] on span "Pitting, scoring and scorching" at bounding box center [215, 172] width 55 height 4
click at [183, 170] on input "Pitting, scoring and scorching" at bounding box center [181, 171] width 3 height 3
radio input "true"
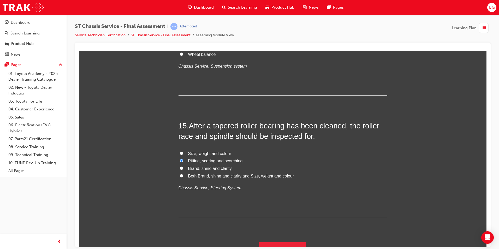
scroll to position [1665, 0]
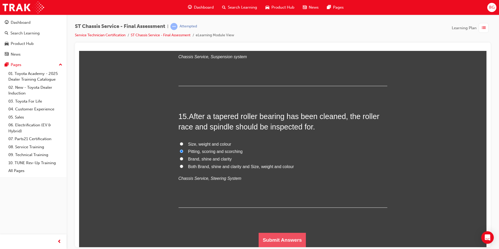
drag, startPoint x: 275, startPoint y: 236, endPoint x: 265, endPoint y: 234, distance: 9.2
click at [275, 236] on button "Submit Answers" at bounding box center [283, 240] width 48 height 15
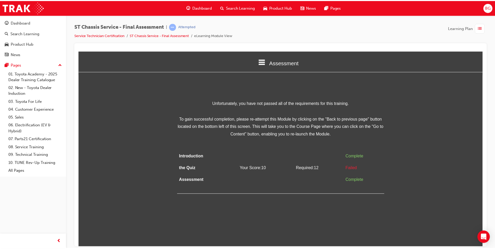
scroll to position [0, 0]
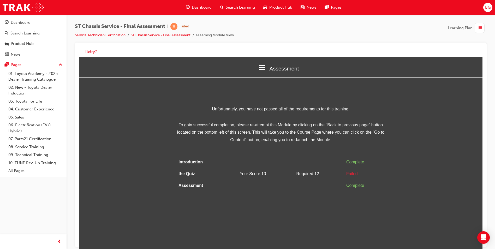
click at [486, 5] on span "BG" at bounding box center [487, 7] width 5 height 6
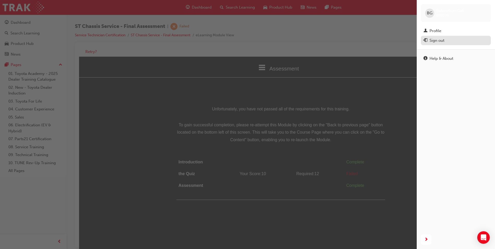
click at [437, 38] on div "Sign out" at bounding box center [437, 41] width 15 height 6
